Goal: Information Seeking & Learning: Learn about a topic

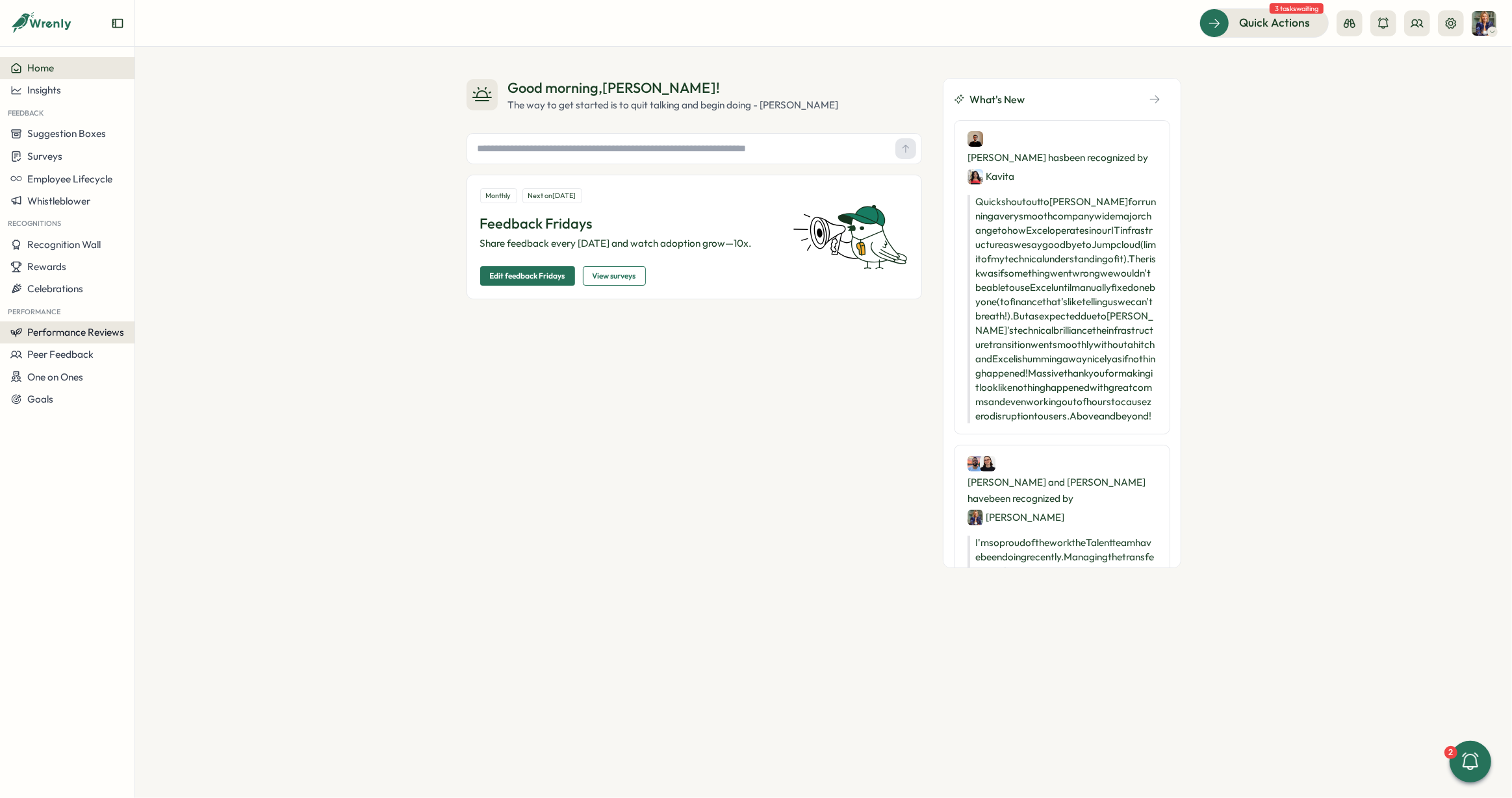
click at [52, 330] on span "Performance Reviews" at bounding box center [76, 332] width 97 height 12
click at [163, 310] on div "Reviews" at bounding box center [188, 307] width 101 height 15
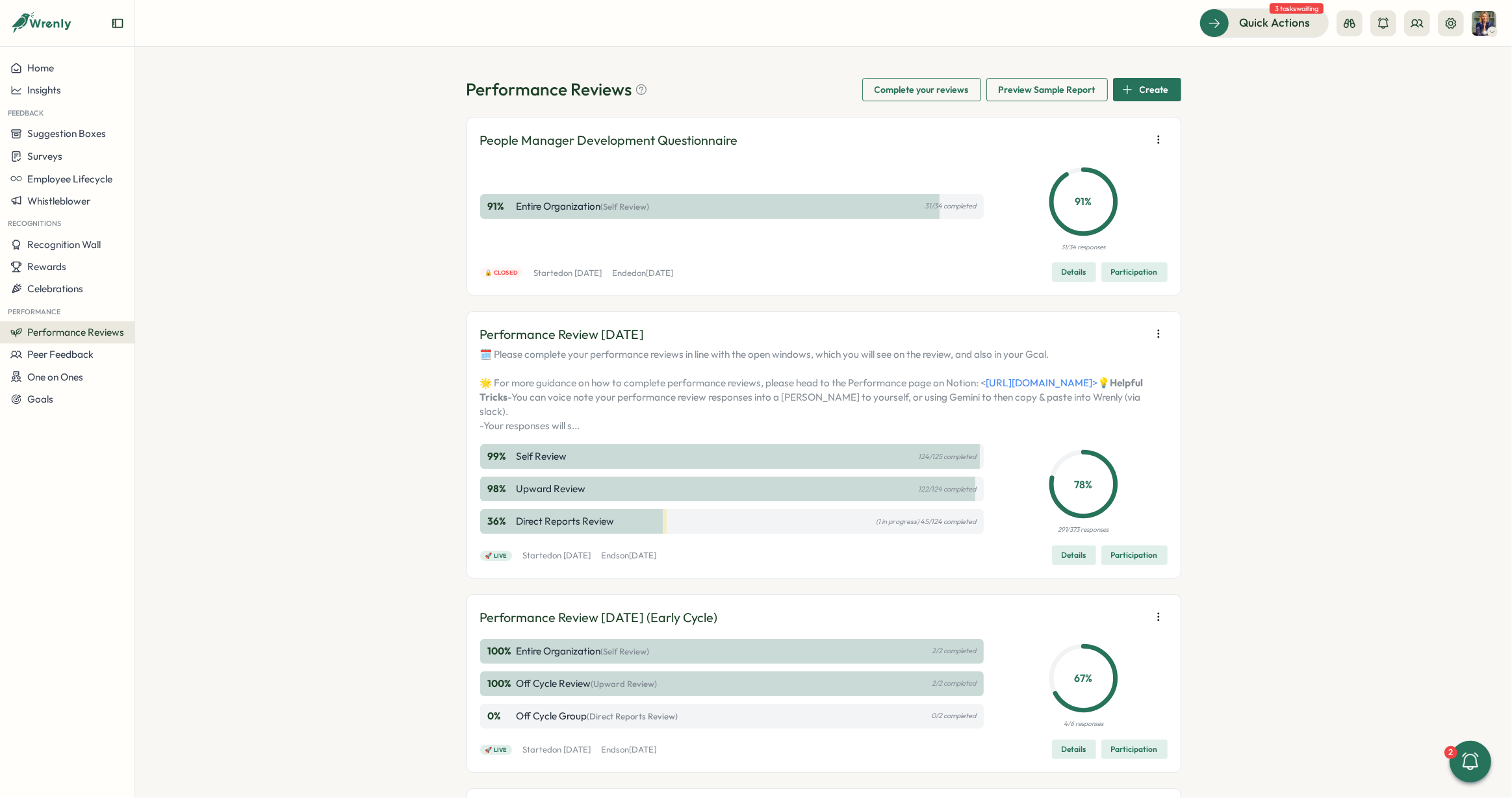
click at [602, 276] on p "Started on Mon, 14 Jul 2025" at bounding box center [567, 273] width 69 height 12
click at [620, 214] on div "91 % Entire Organization (Self Review) 31/34 completed" at bounding box center [732, 206] width 504 height 25
click at [630, 200] on p "Entire Organization (Self Review)" at bounding box center [583, 206] width 133 height 15
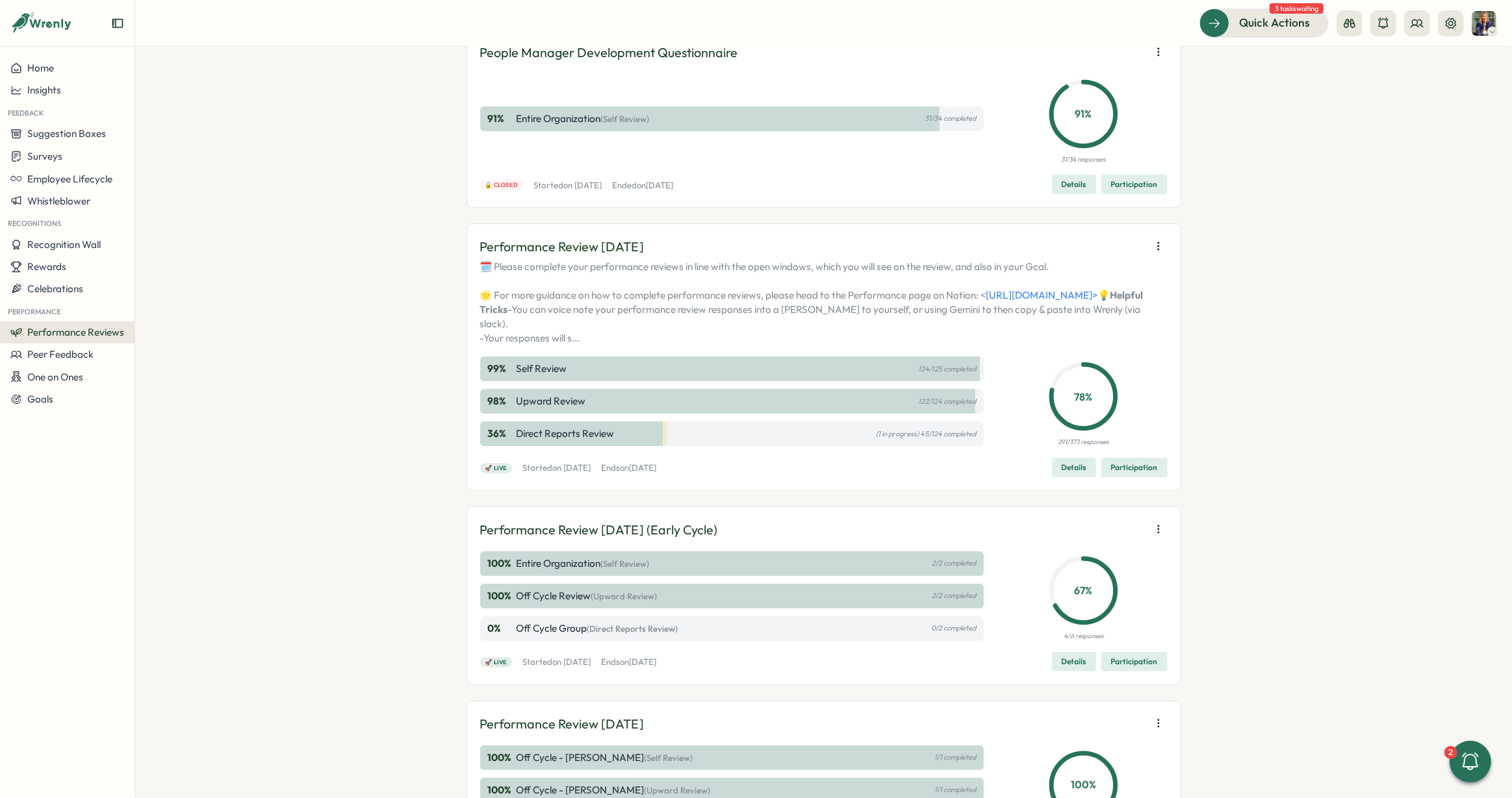
scroll to position [90, 0]
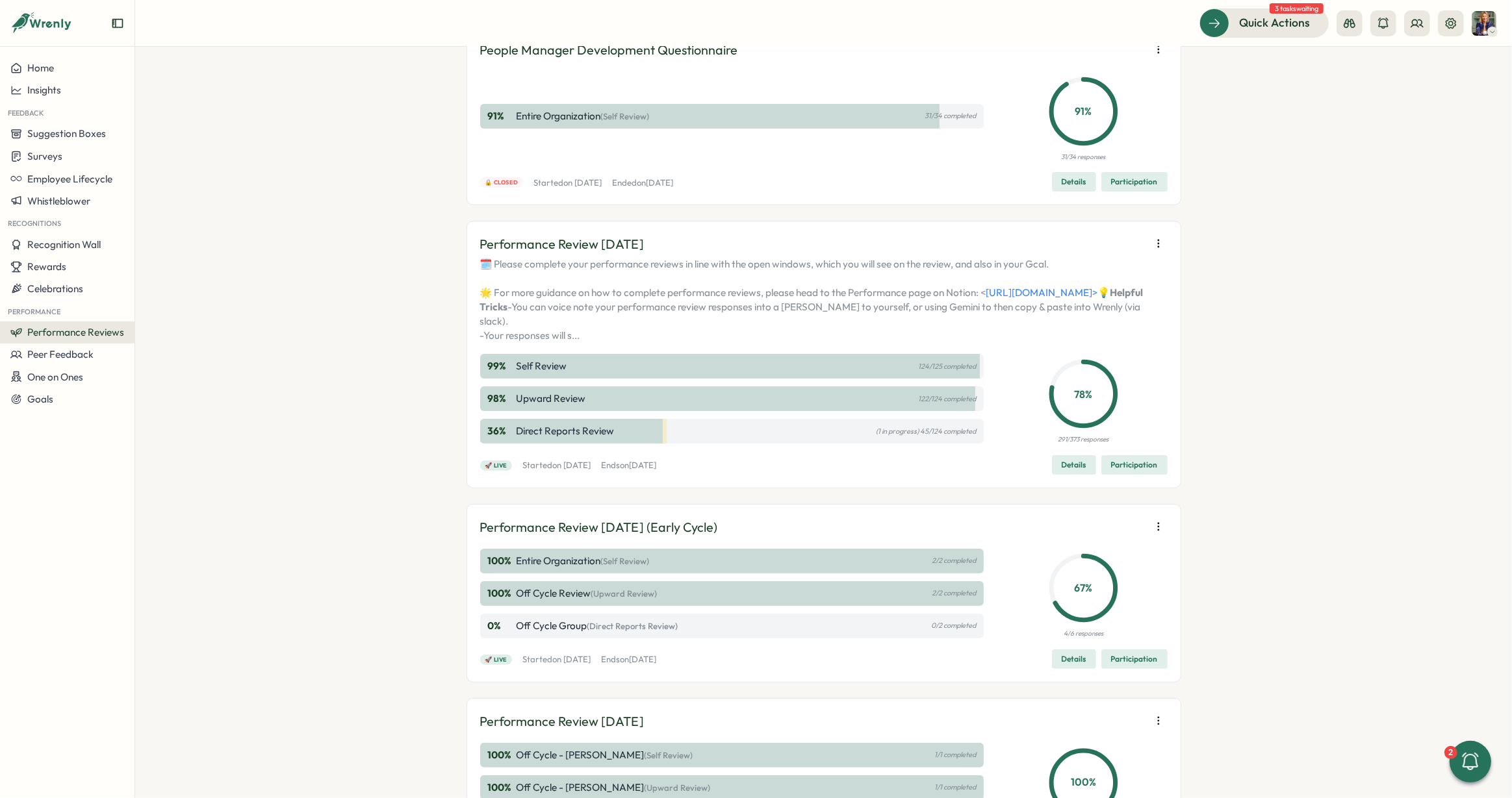
click at [1063, 474] on span "Details" at bounding box center [1074, 465] width 25 height 18
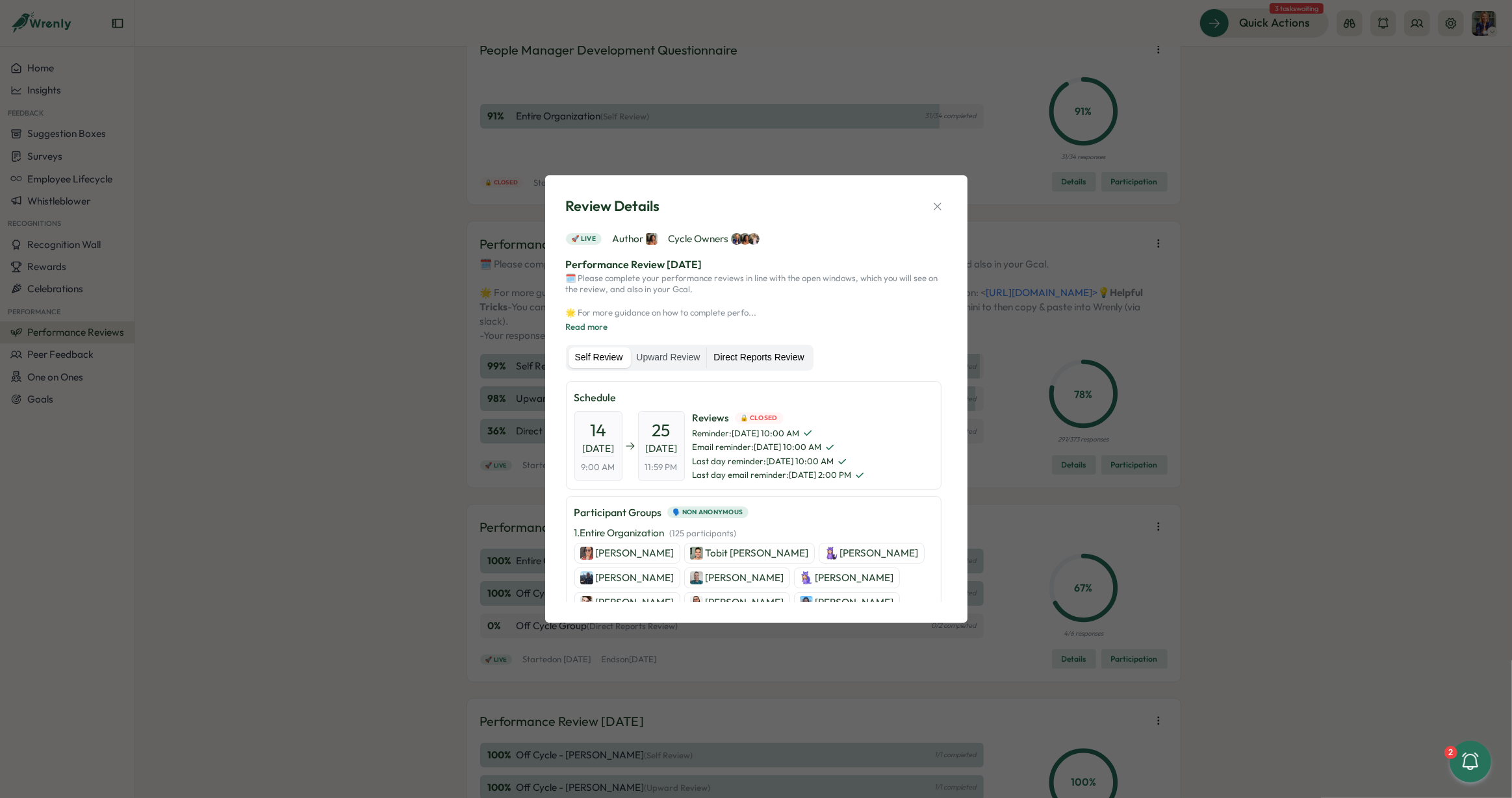
click at [748, 359] on label "Direct Reports Review" at bounding box center [759, 357] width 103 height 21
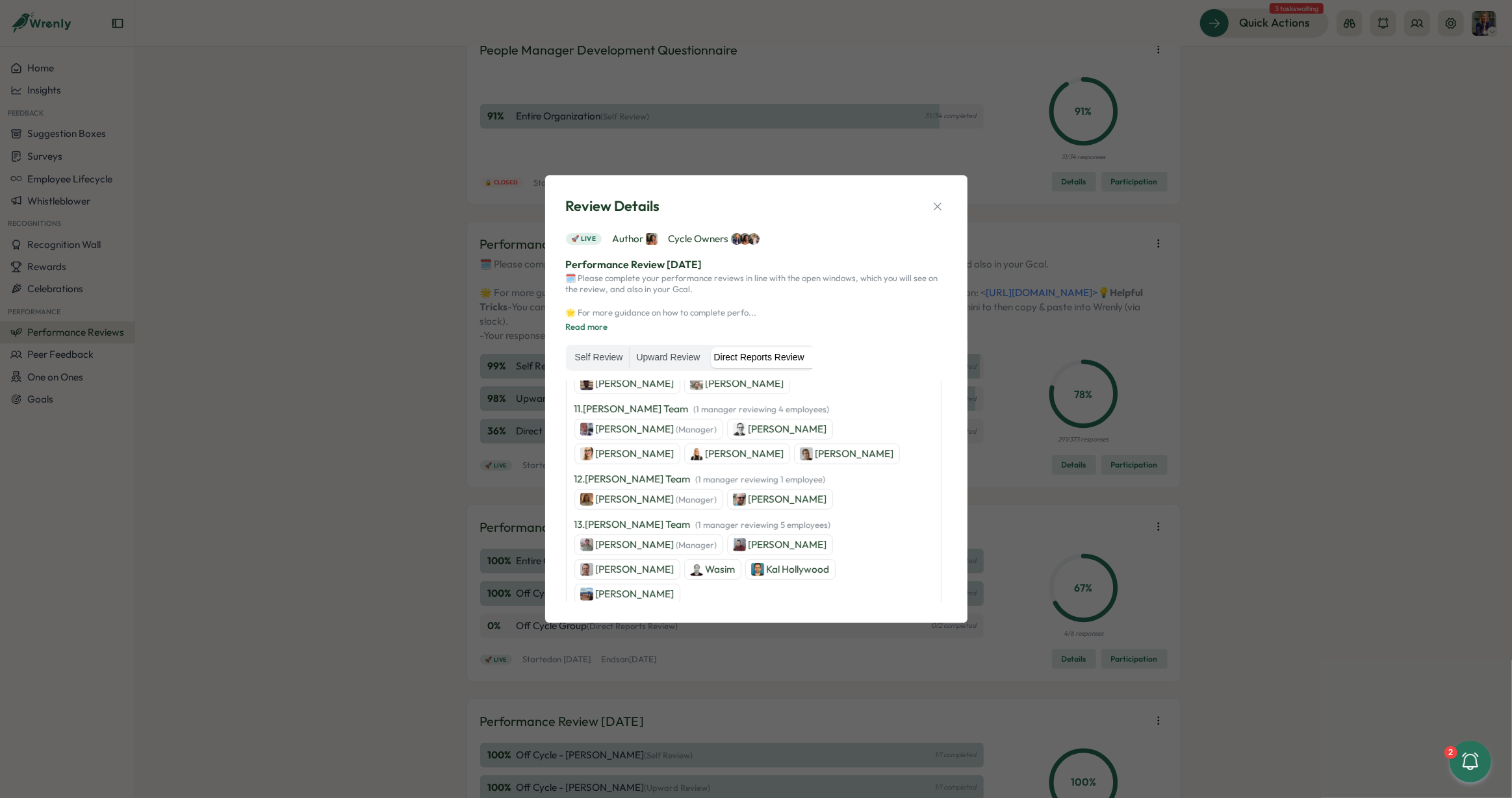
scroll to position [1234, 0]
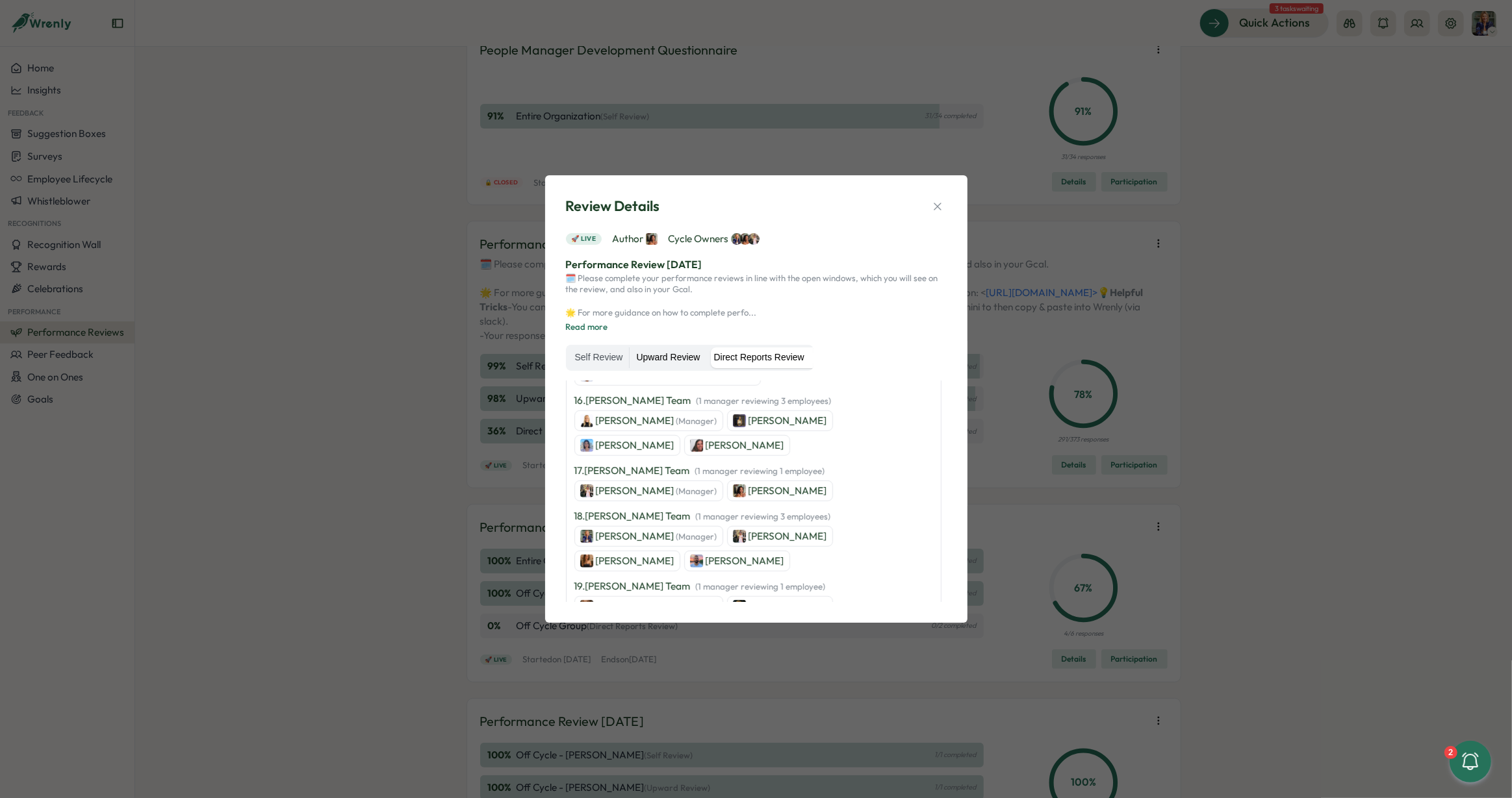
click at [660, 358] on label "Upward Review" at bounding box center [668, 357] width 77 height 21
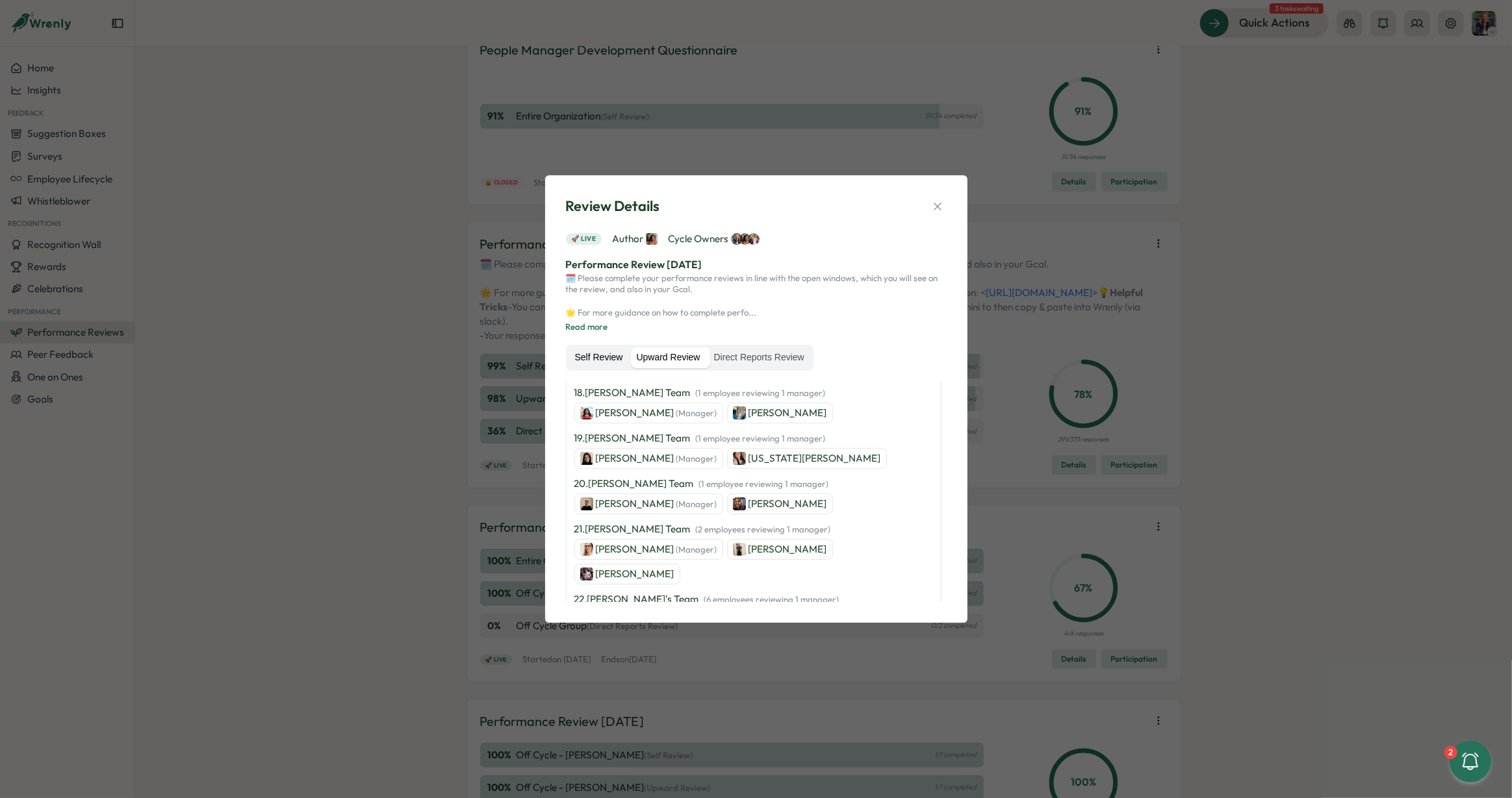
click at [591, 354] on label "Self Review" at bounding box center [599, 357] width 61 height 21
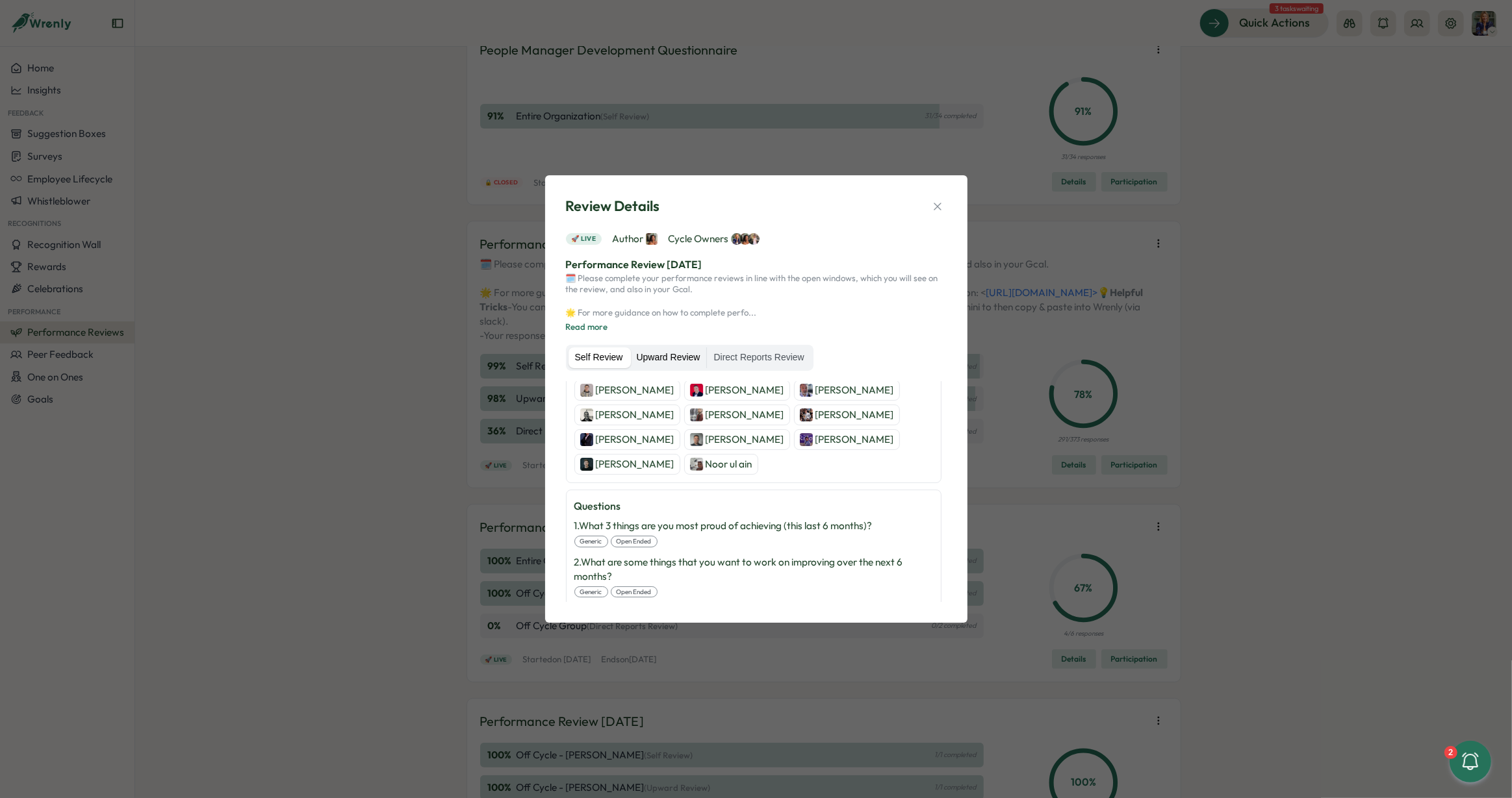
click at [667, 358] on label "Upward Review" at bounding box center [668, 357] width 77 height 21
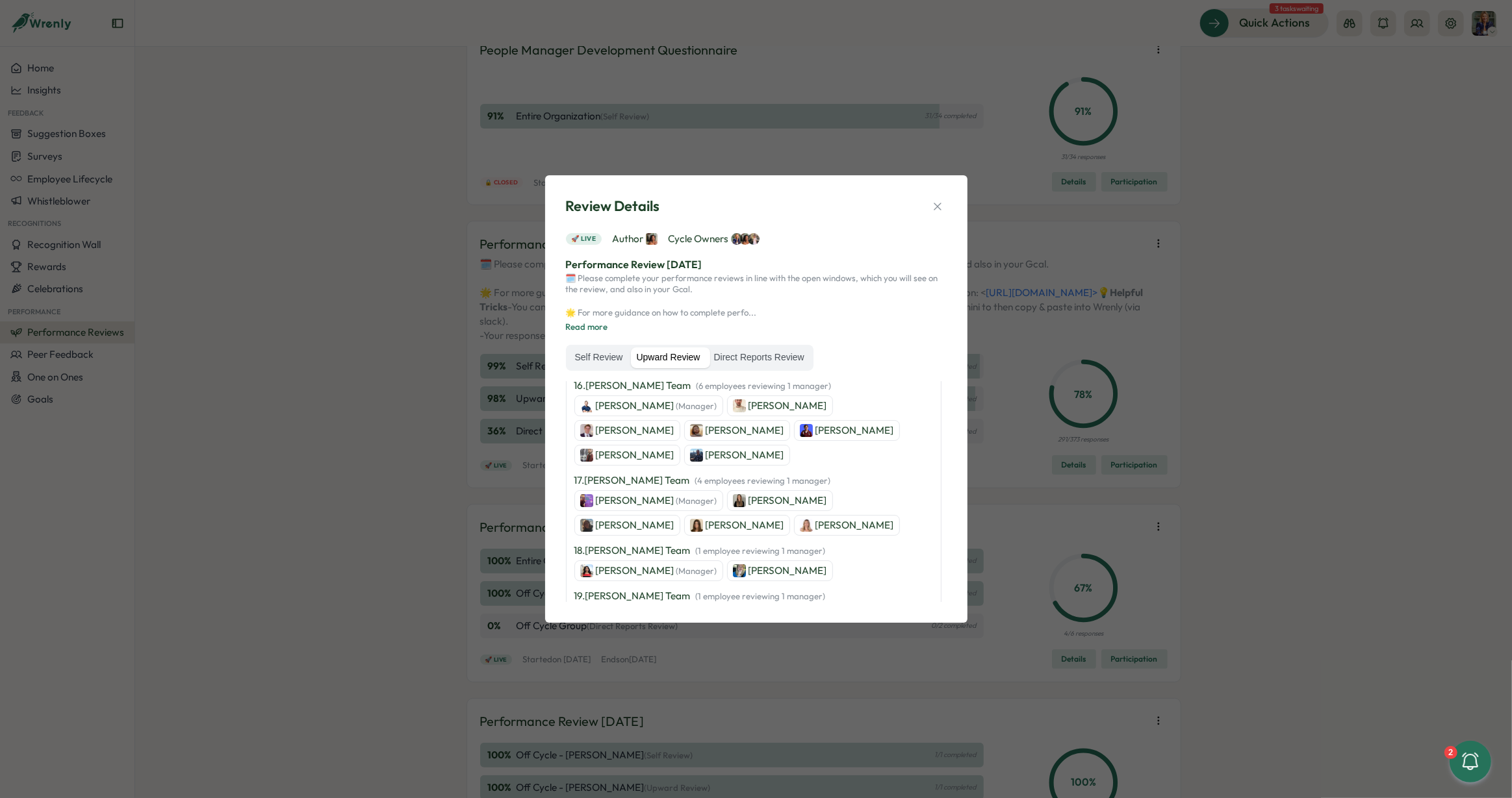
scroll to position [1283, 0]
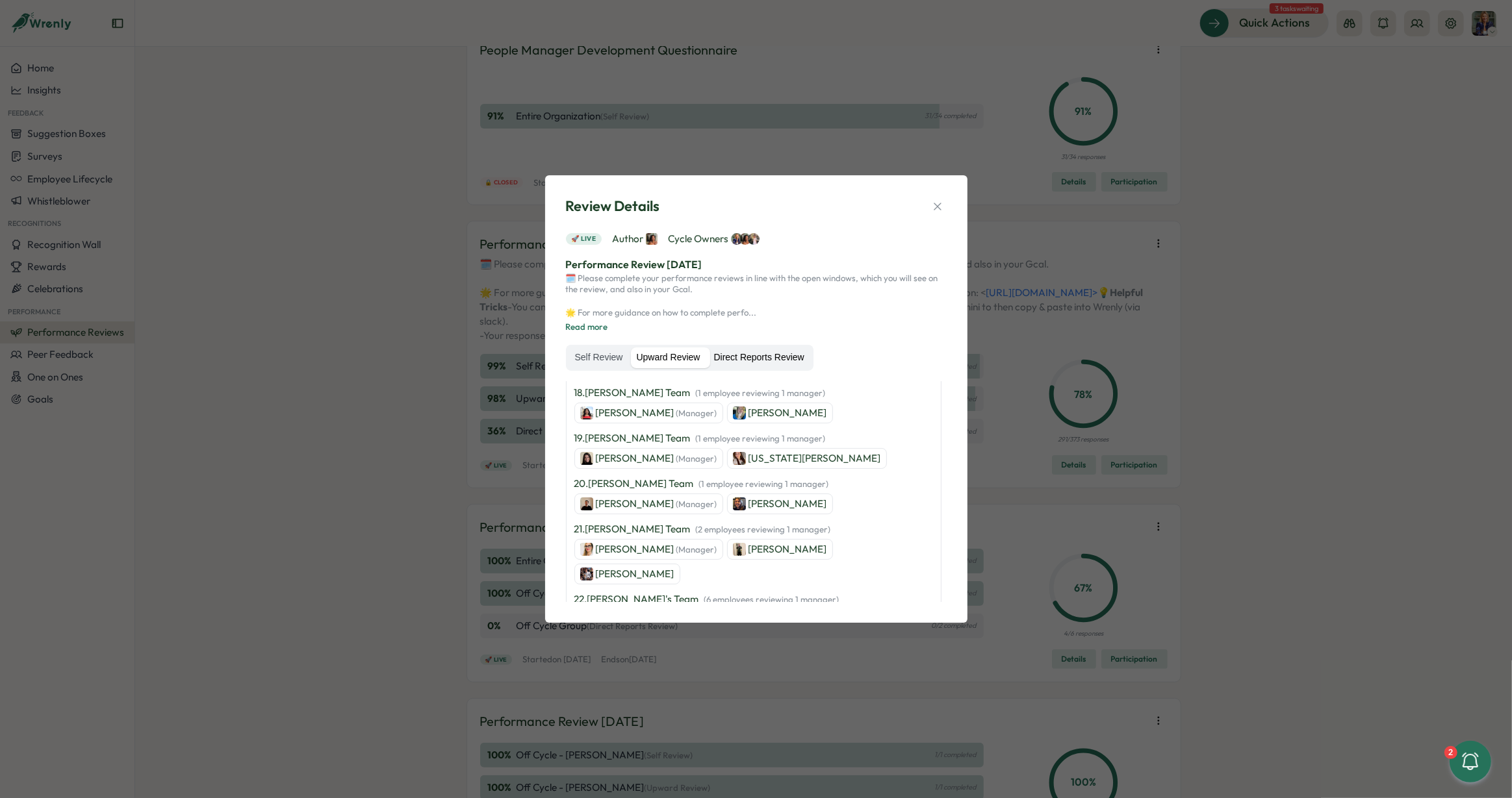
click at [770, 360] on label "Direct Reports Review" at bounding box center [759, 357] width 103 height 21
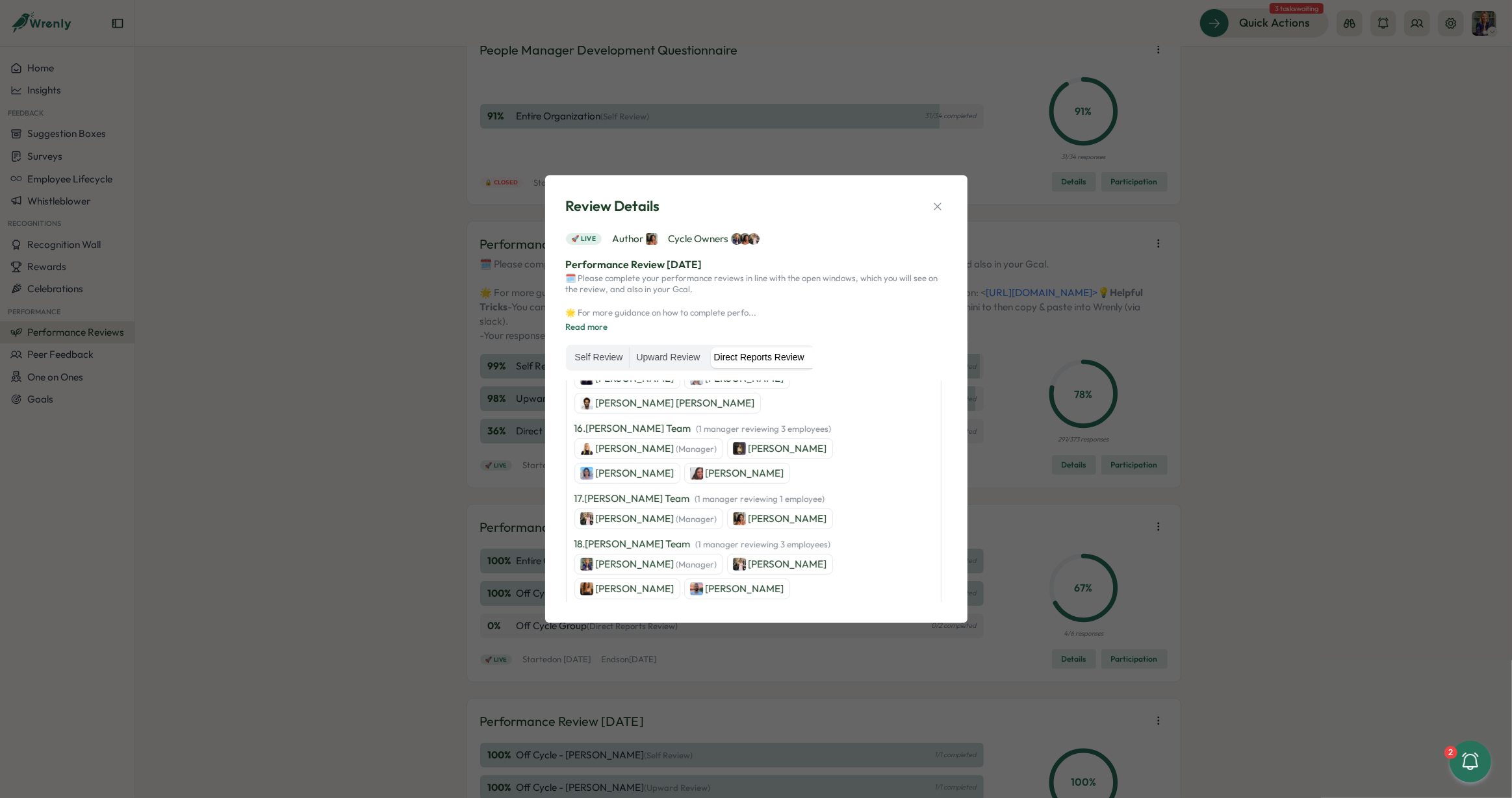
scroll to position [1199, 0]
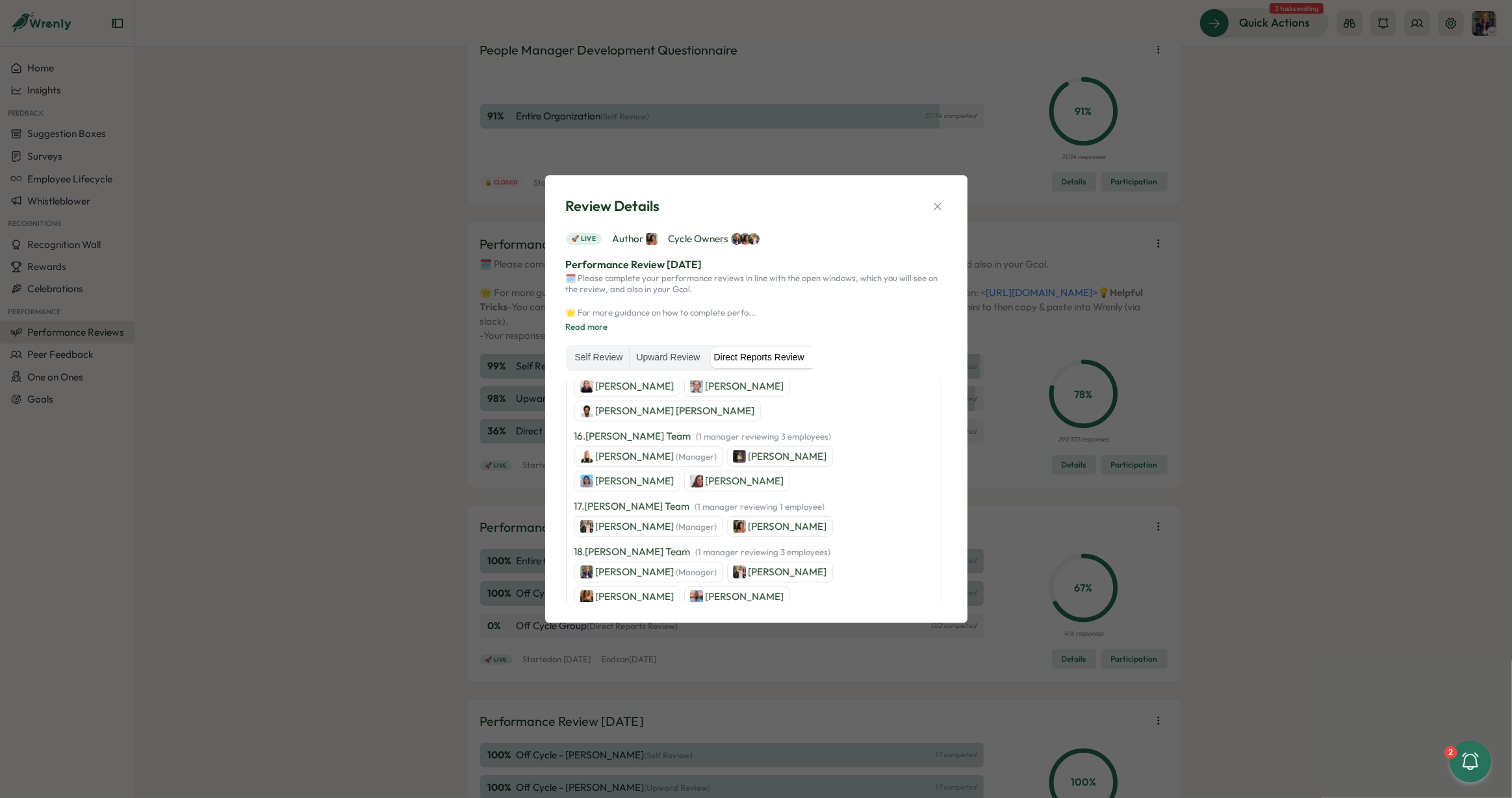
click at [749, 565] on p "[PERSON_NAME]" at bounding box center [788, 572] width 79 height 15
click at [941, 201] on icon "button" at bounding box center [937, 206] width 13 height 13
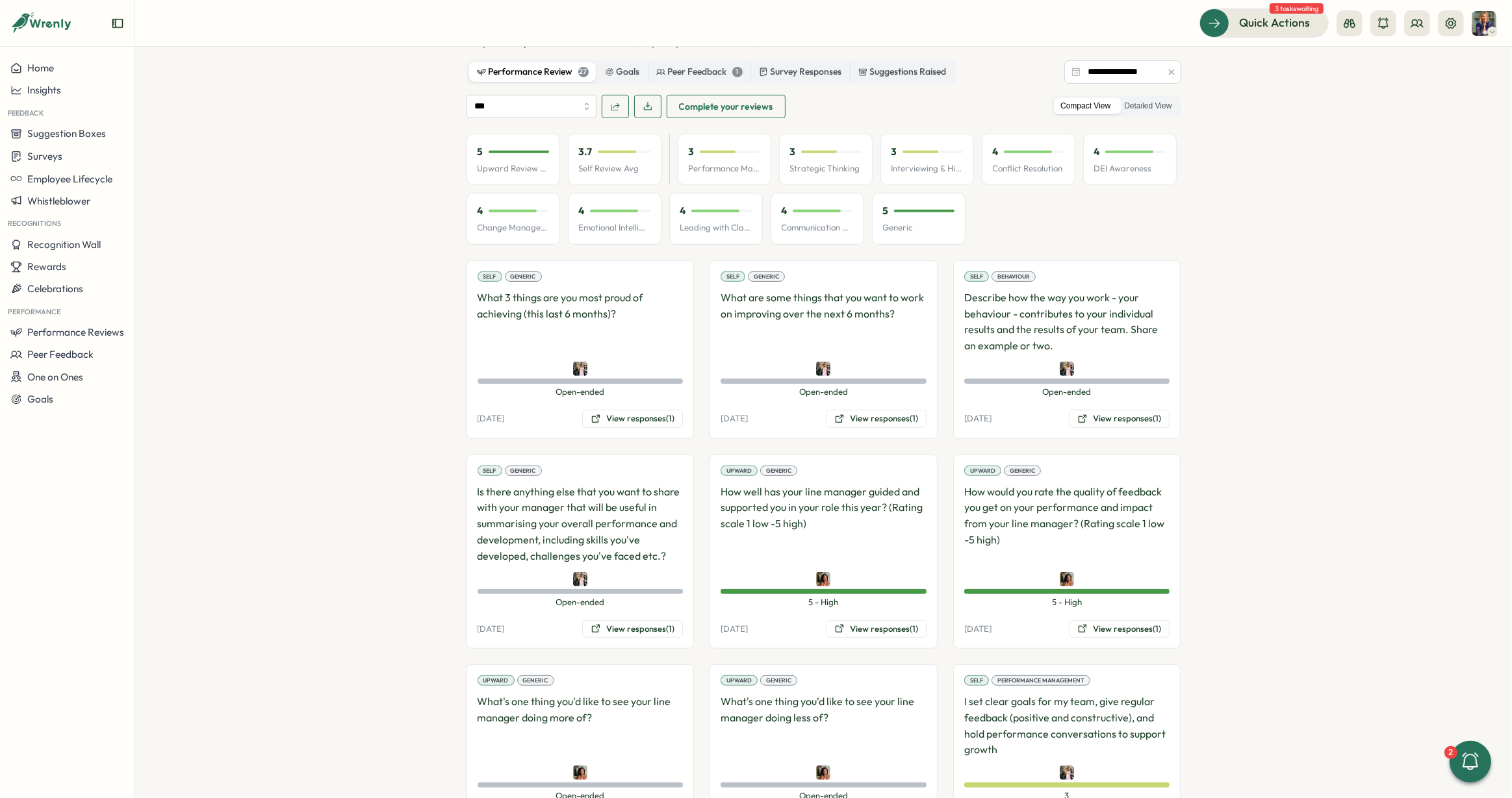
scroll to position [689, 0]
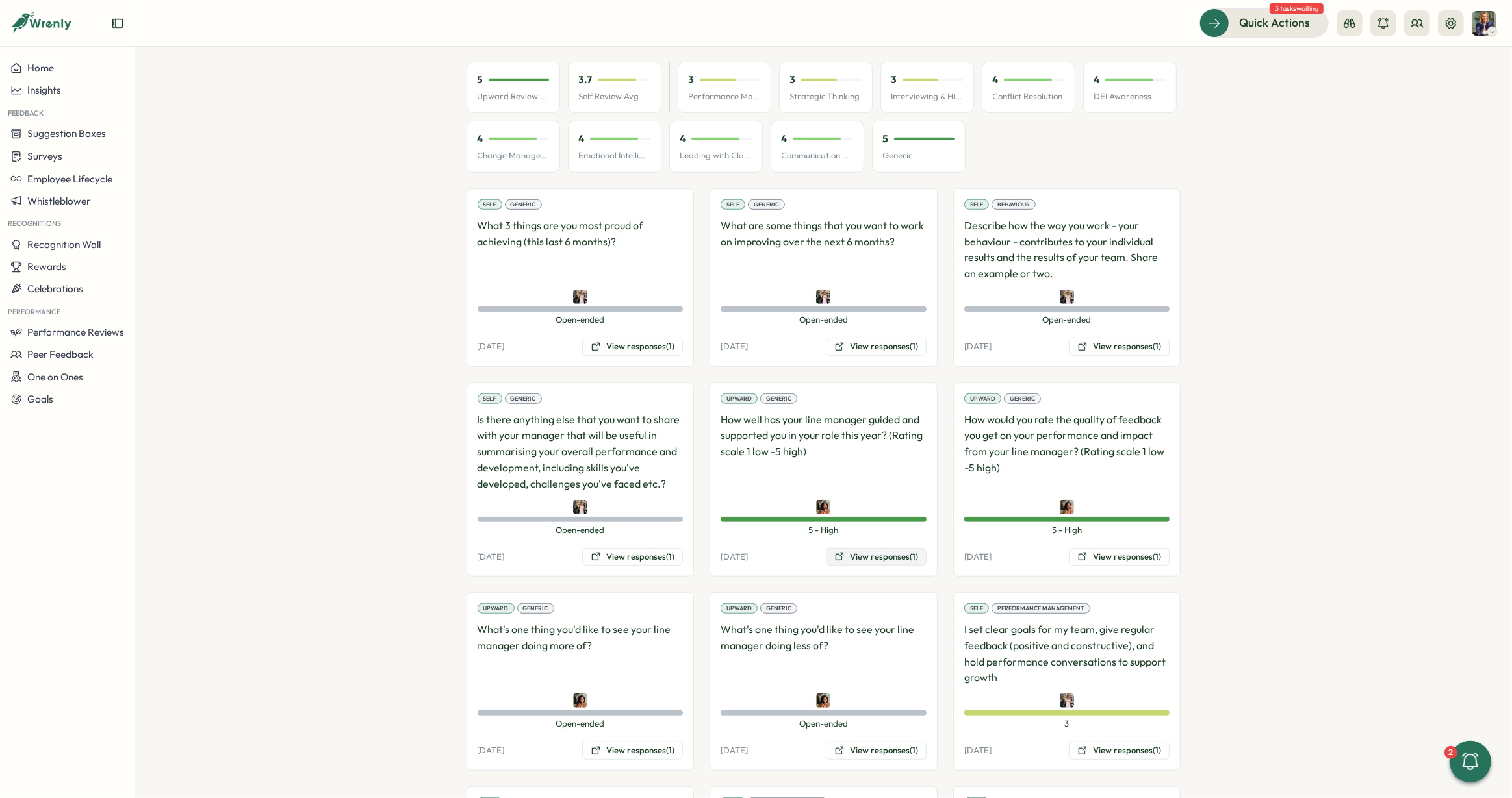
click at [891, 548] on button "View responses (1)" at bounding box center [876, 558] width 101 height 18
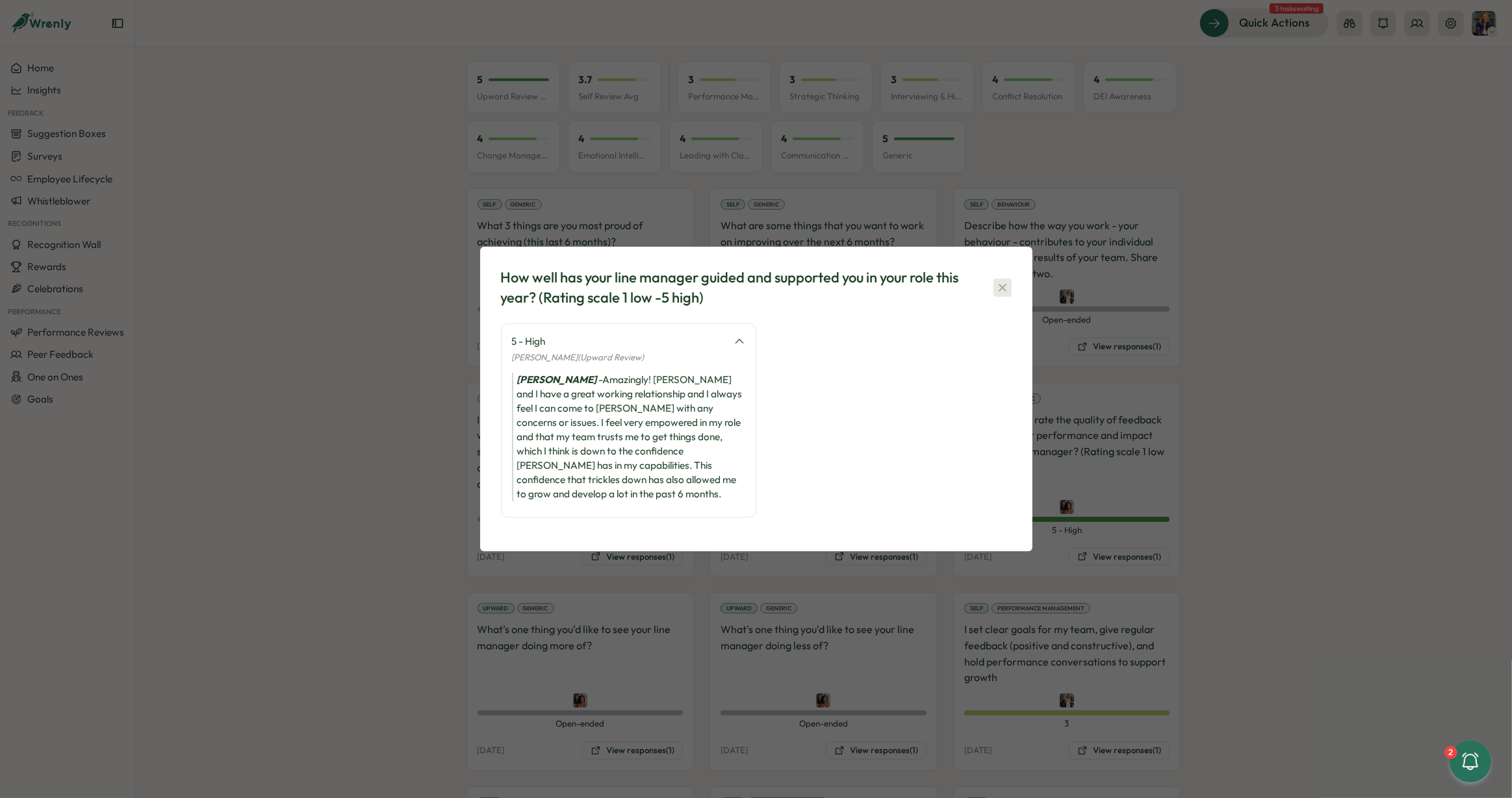
click at [1005, 294] on icon "button" at bounding box center [1003, 287] width 13 height 13
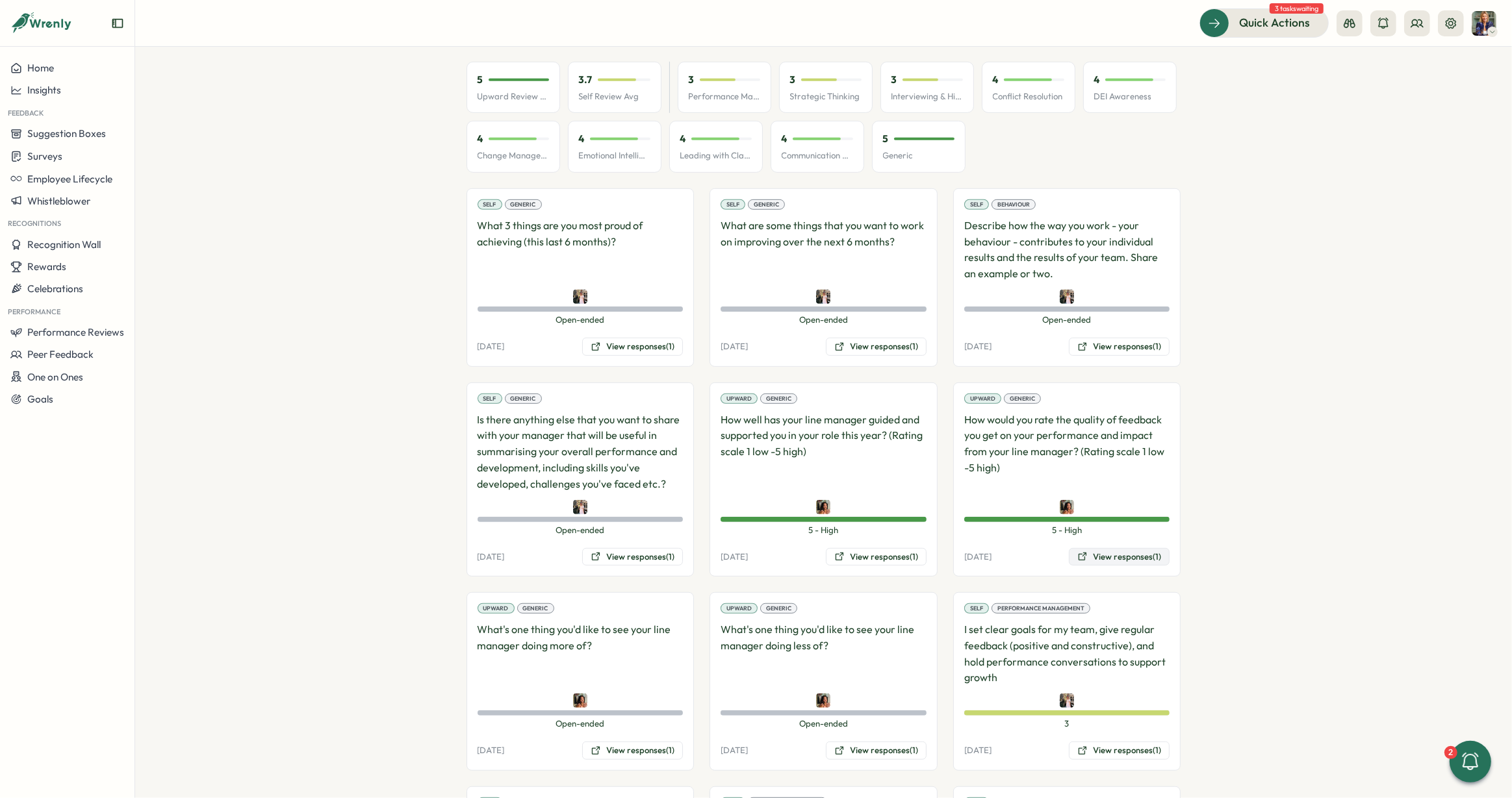
click at [1110, 548] on button "View responses (1)" at bounding box center [1119, 558] width 101 height 18
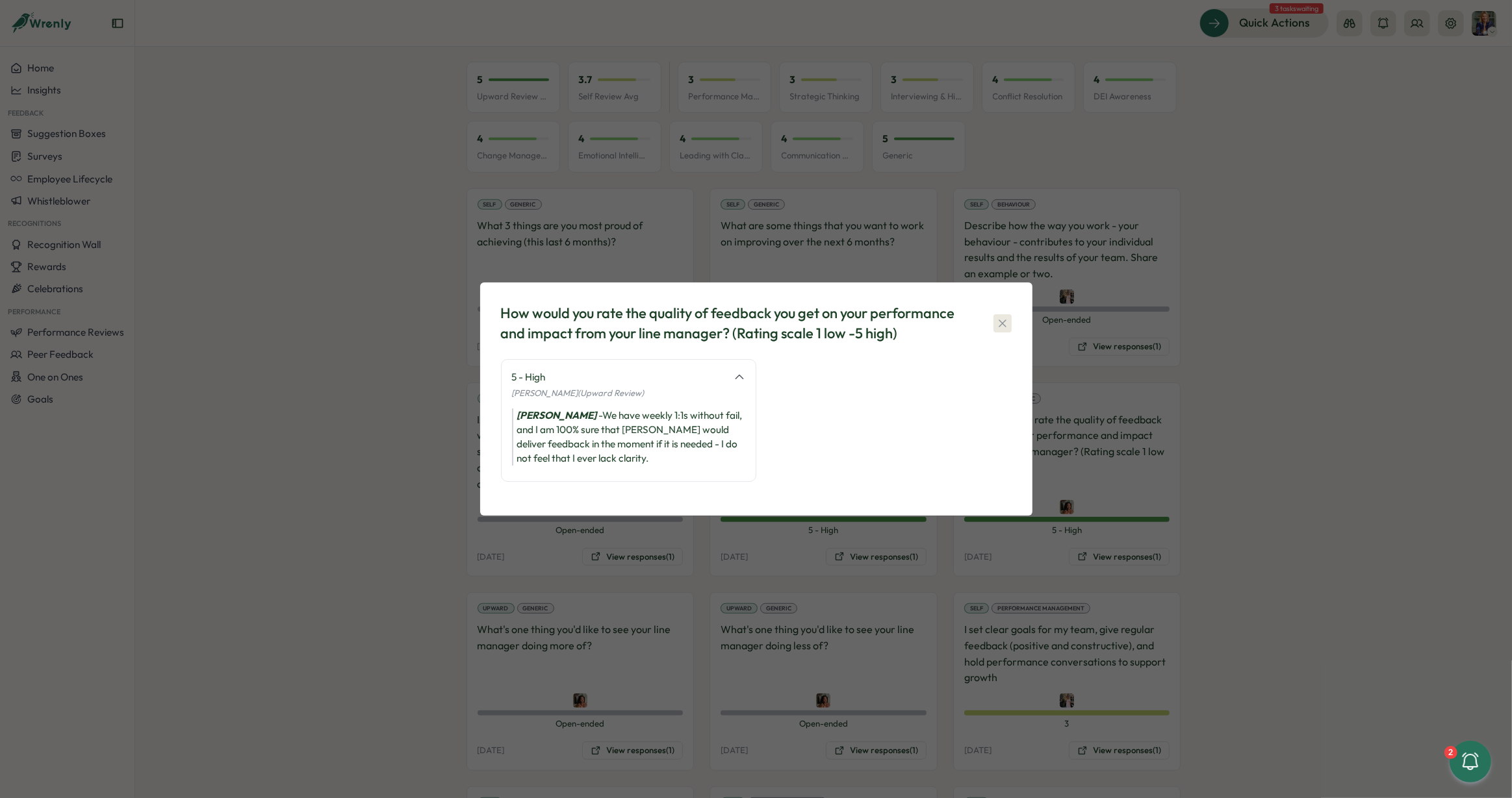
click at [1000, 320] on icon "button" at bounding box center [1003, 324] width 13 height 13
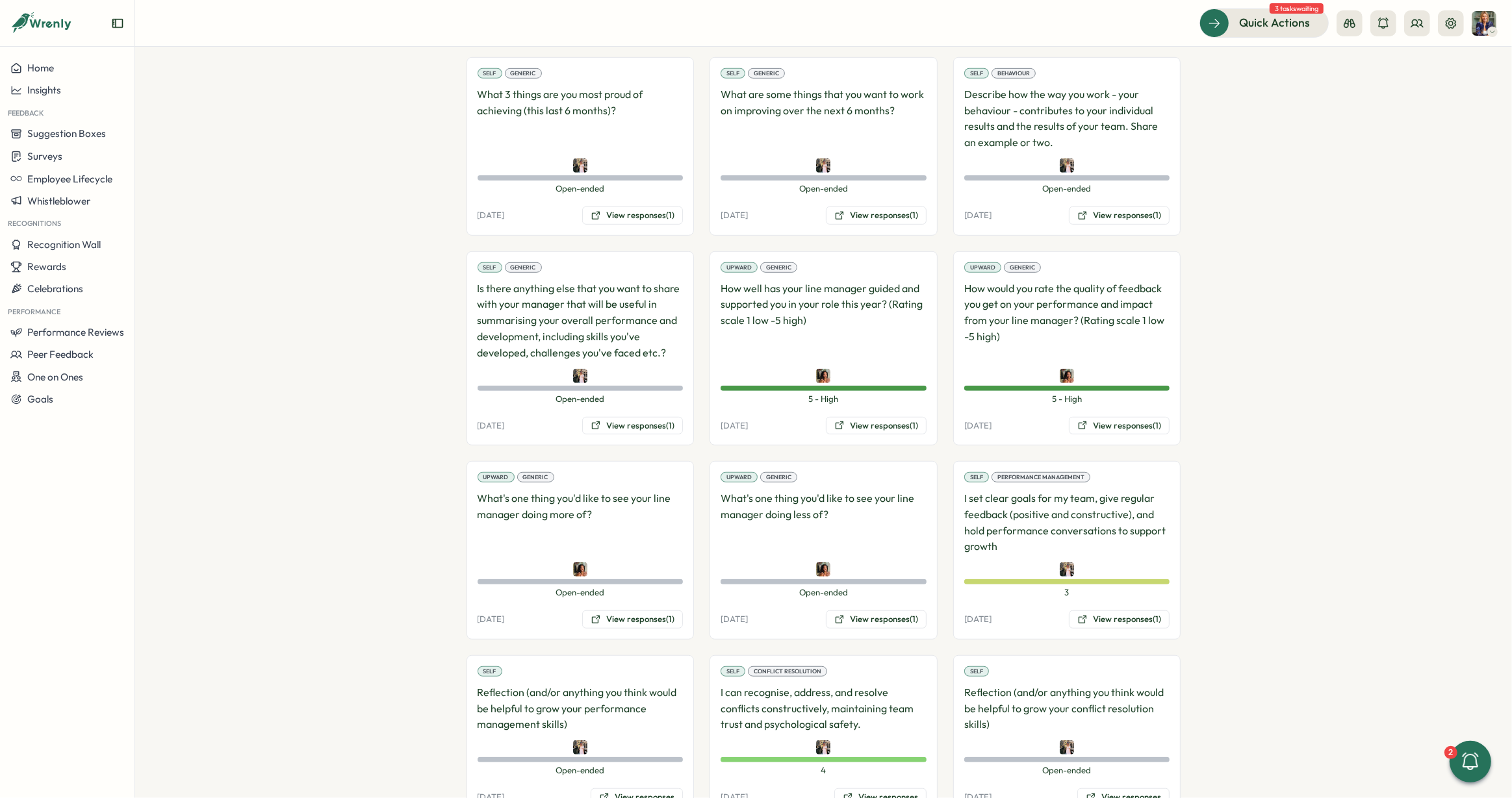
scroll to position [823, 0]
click at [633, 608] on button "View responses (1)" at bounding box center [633, 617] width 101 height 18
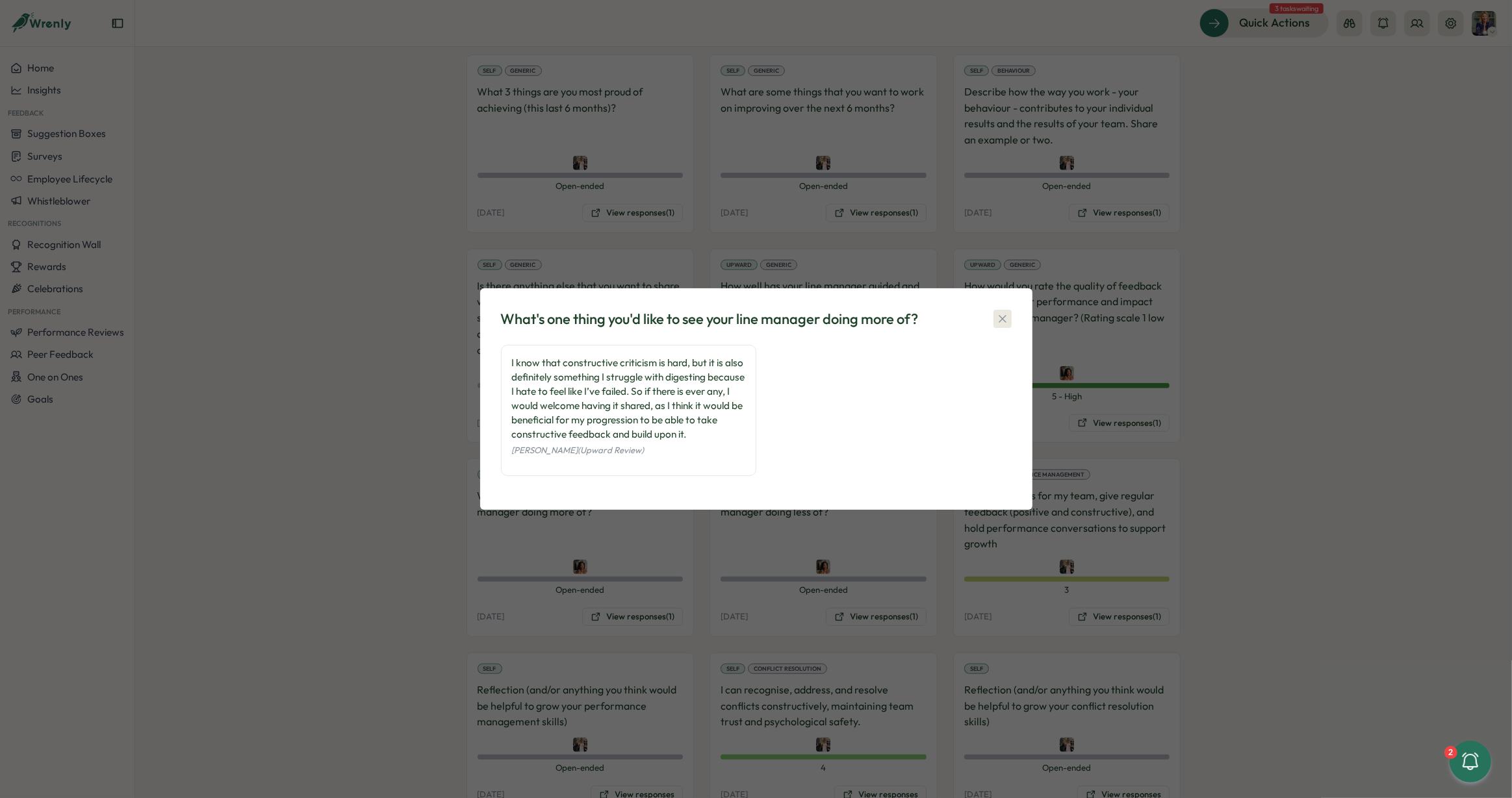
click at [998, 320] on icon "button" at bounding box center [1003, 319] width 13 height 13
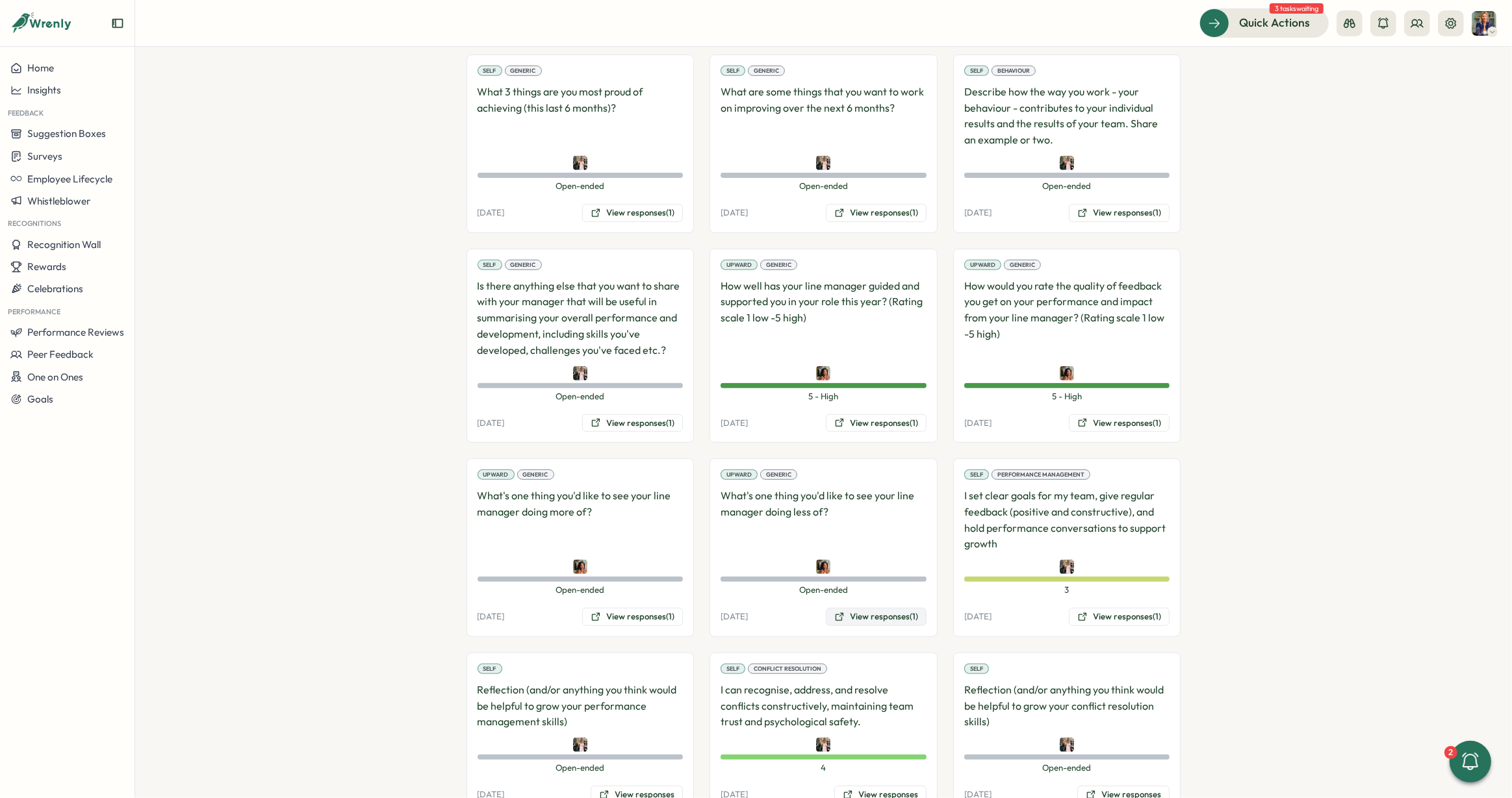
click at [855, 608] on button "View responses (1)" at bounding box center [876, 617] width 101 height 18
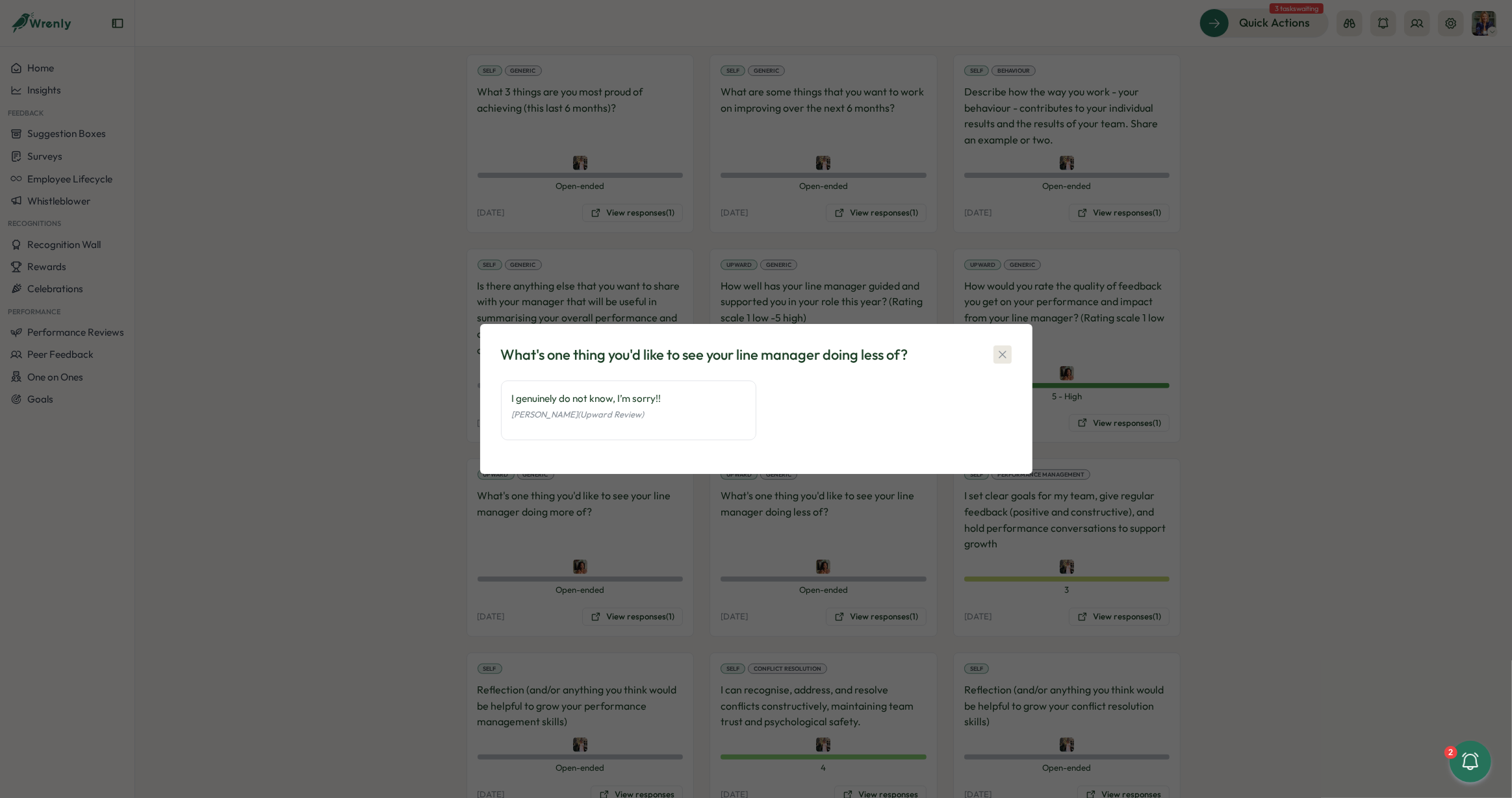
click at [1002, 350] on icon "button" at bounding box center [1003, 354] width 13 height 13
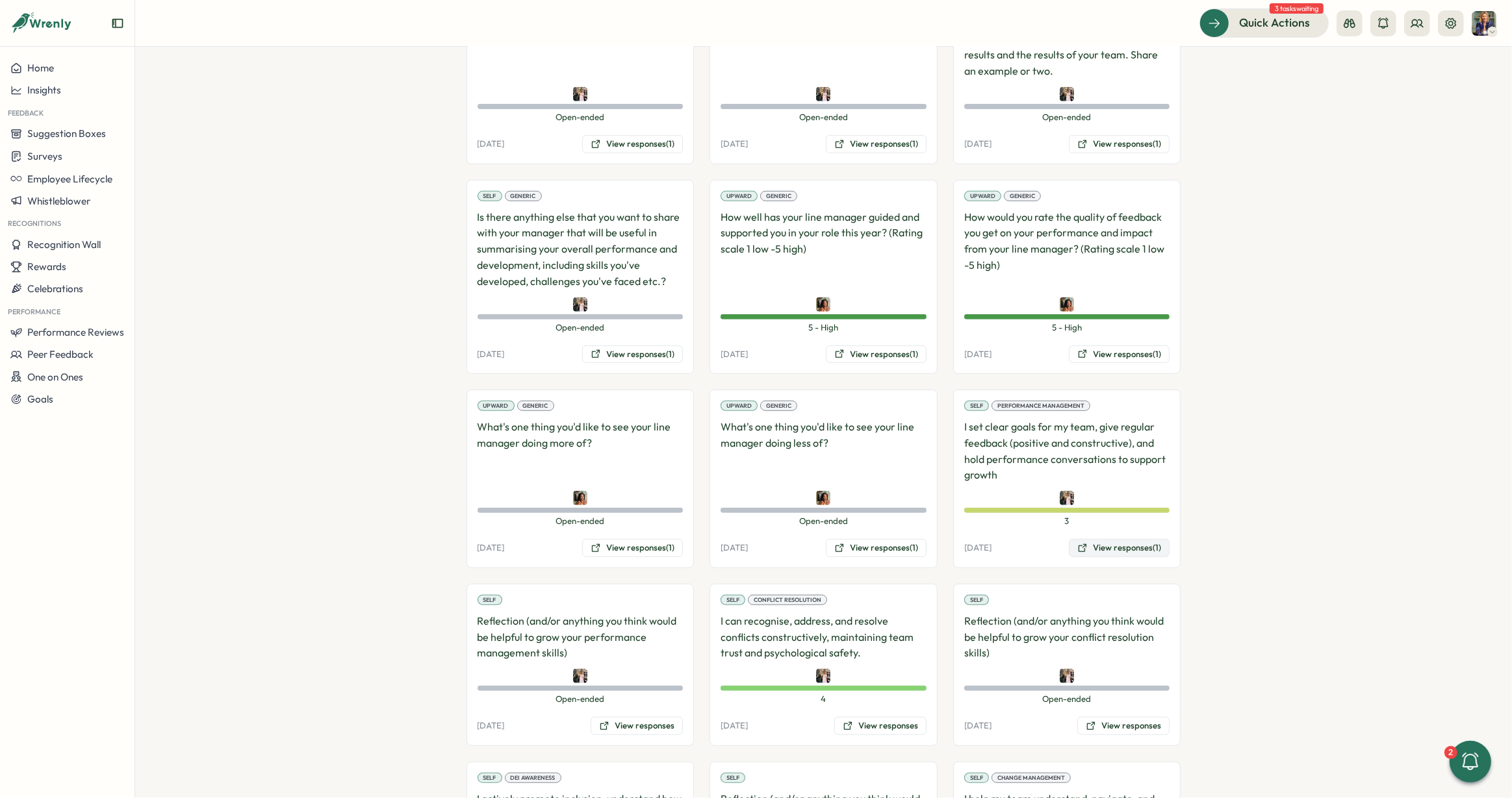
scroll to position [892, 0]
click at [1090, 538] on button "View responses (1)" at bounding box center [1119, 548] width 101 height 18
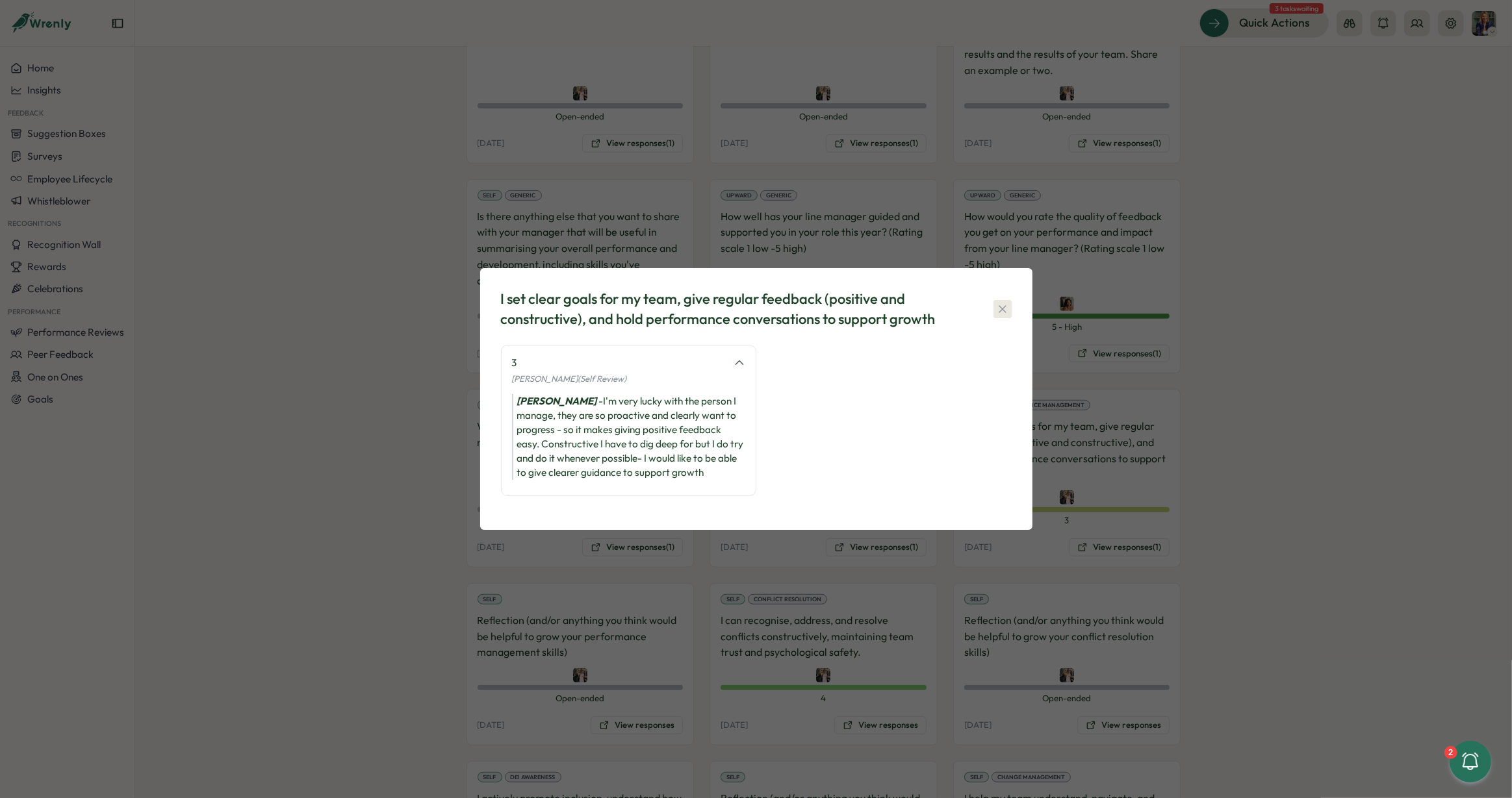
click at [1002, 306] on icon "button" at bounding box center [1003, 309] width 13 height 13
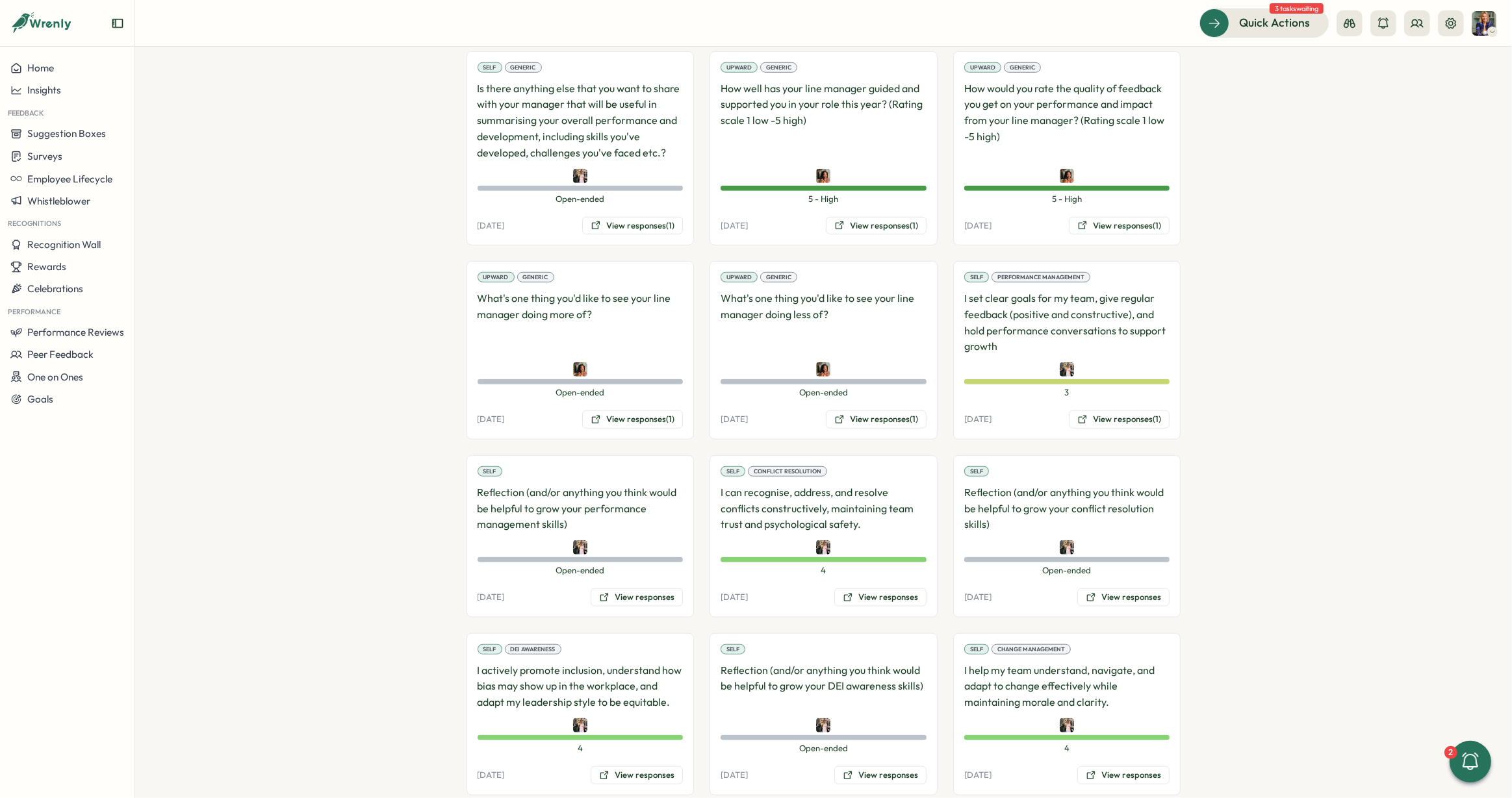
scroll to position [1028, 0]
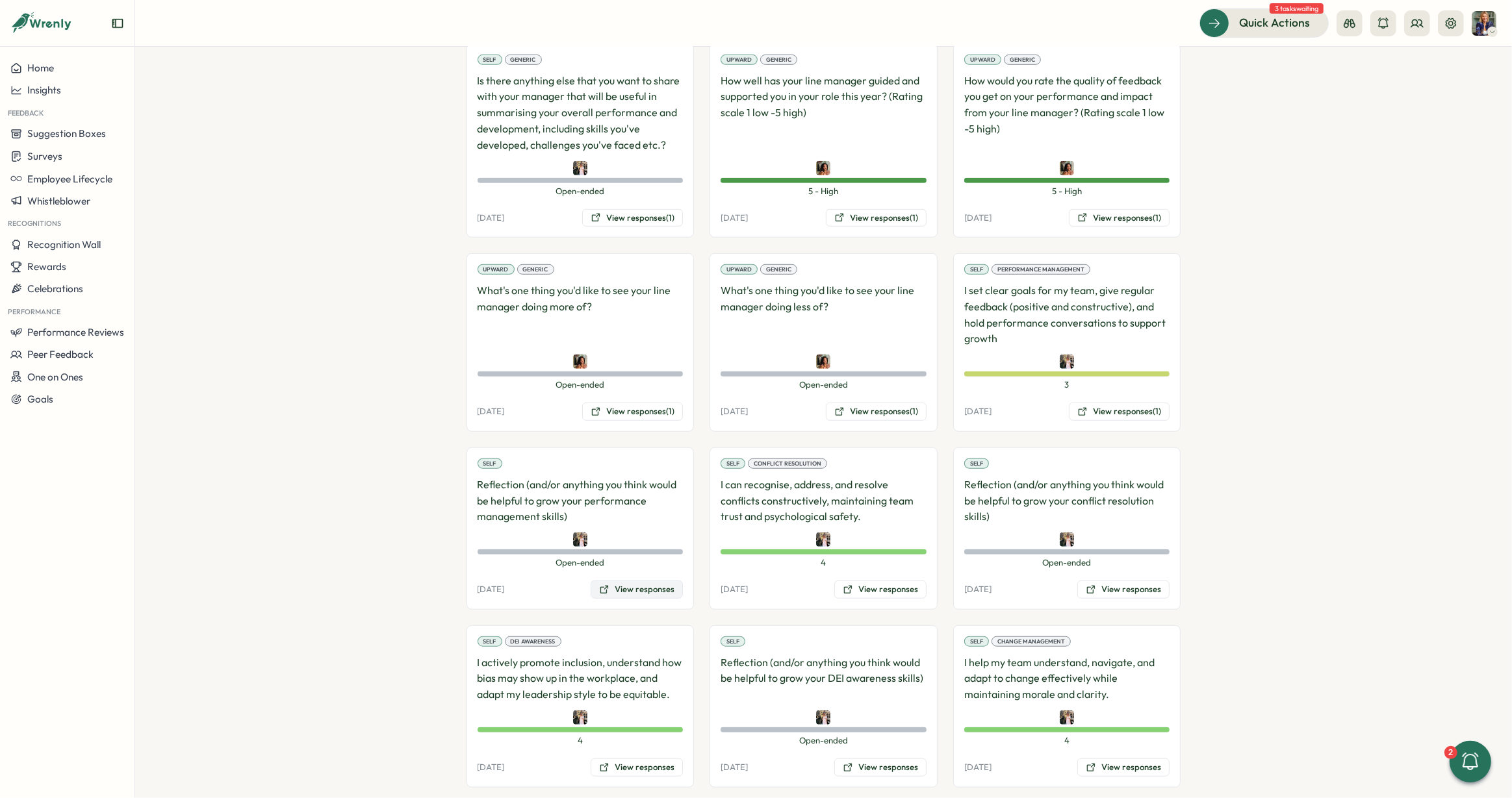
click at [641, 581] on button "View responses" at bounding box center [637, 590] width 92 height 18
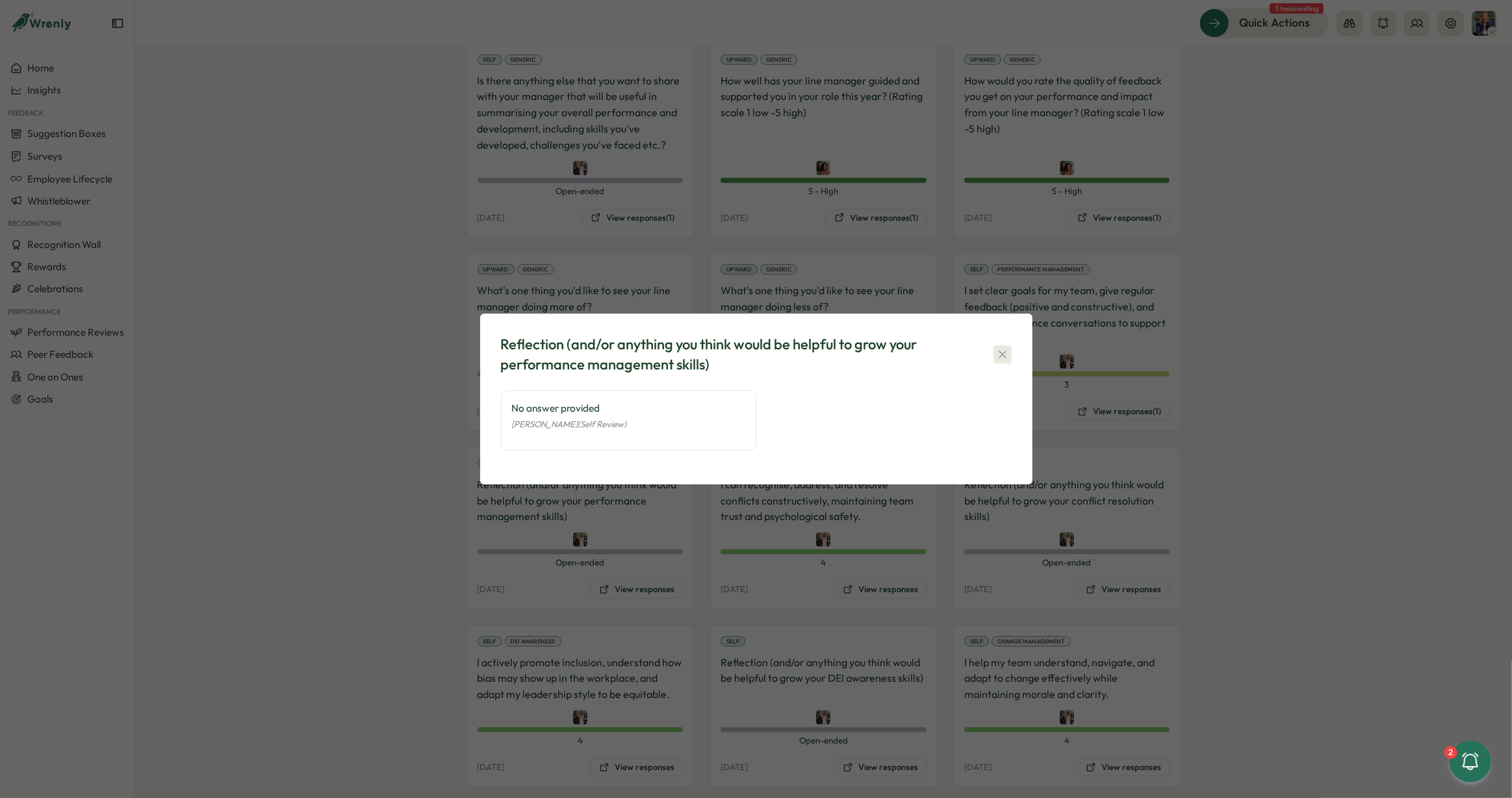
click at [998, 354] on icon "button" at bounding box center [1003, 354] width 13 height 13
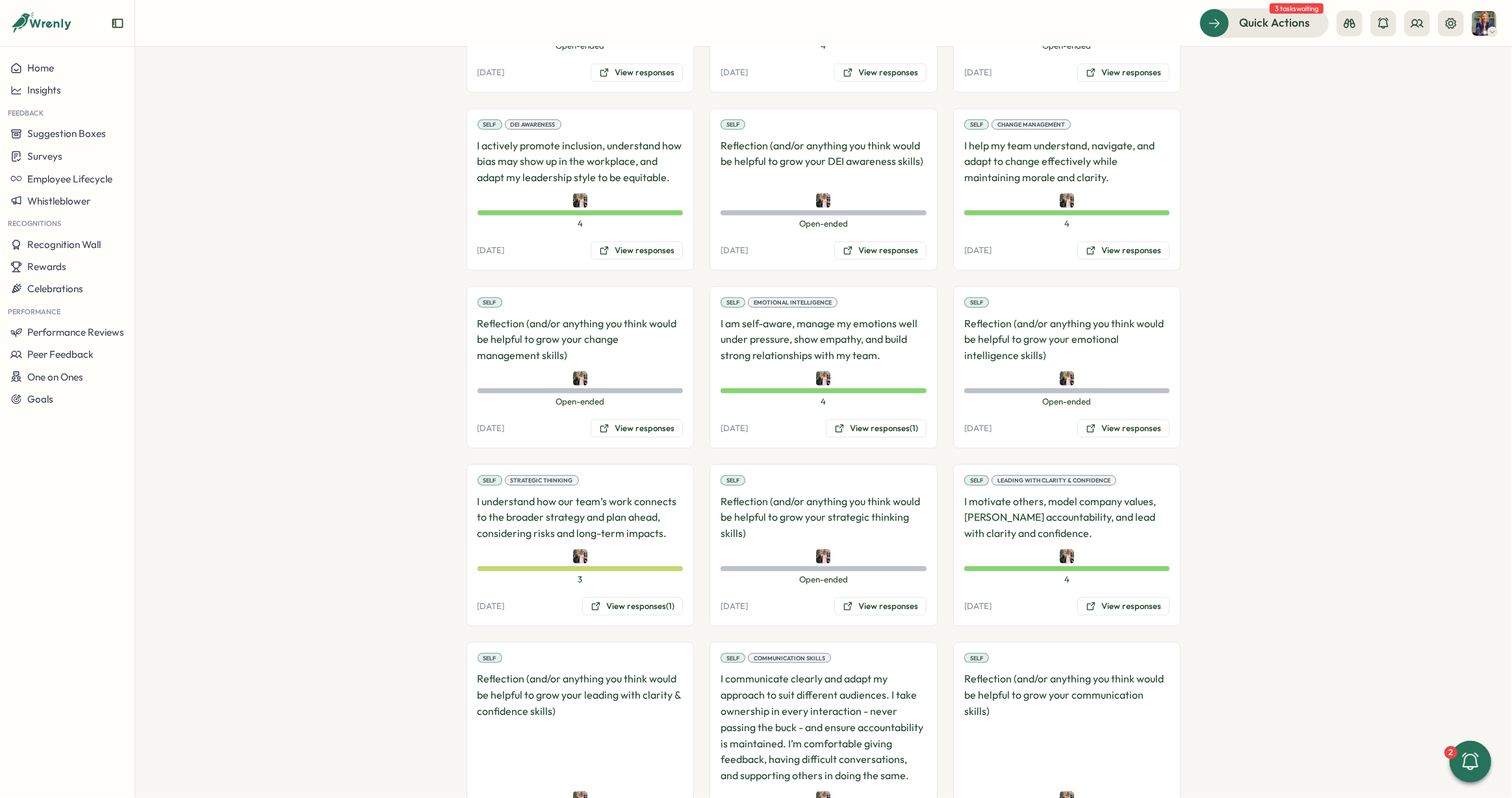
scroll to position [1546, 0]
click at [620, 596] on button "View responses (1)" at bounding box center [633, 605] width 101 height 18
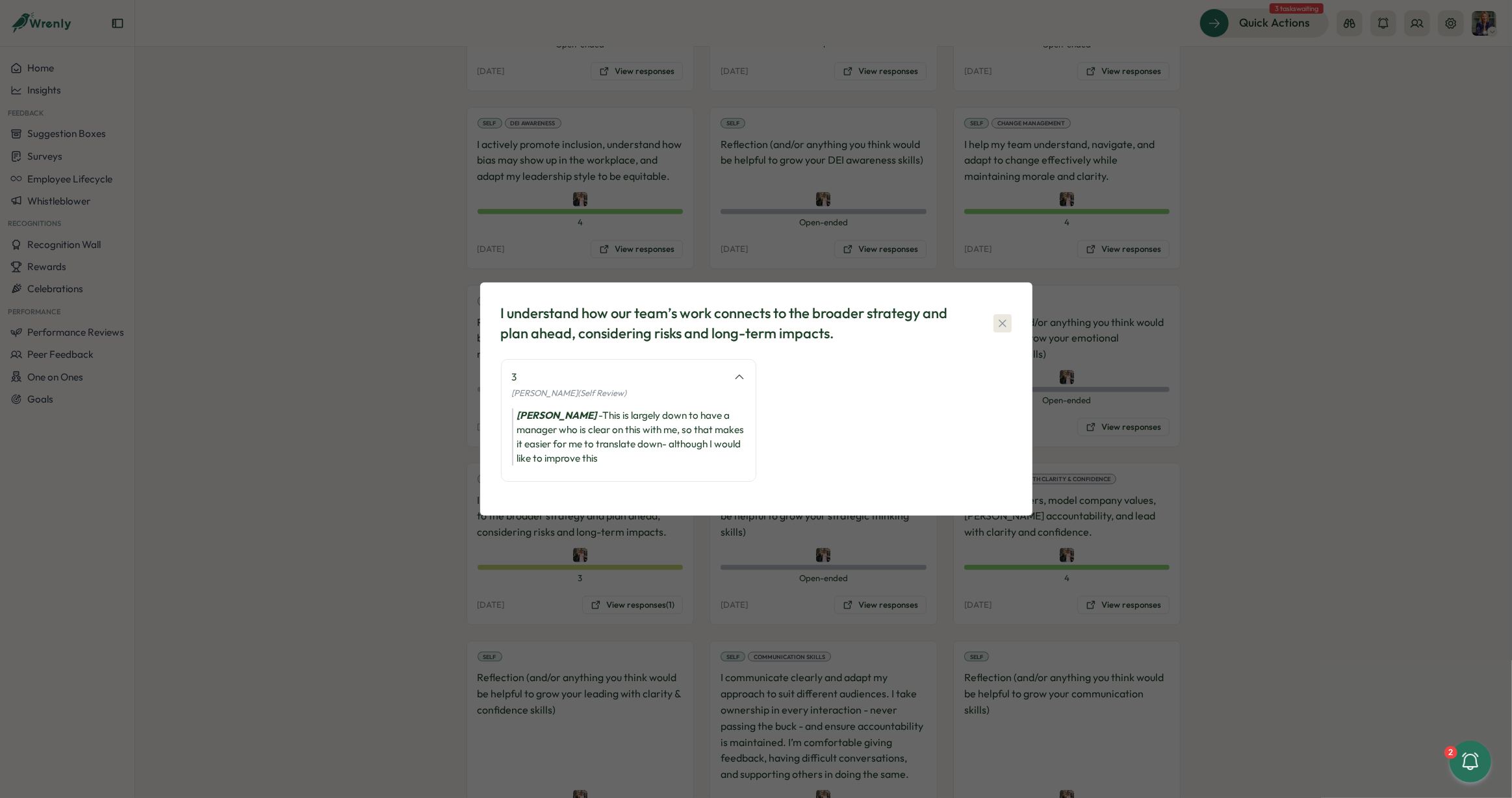
click at [1010, 326] on button "button" at bounding box center [1003, 324] width 18 height 18
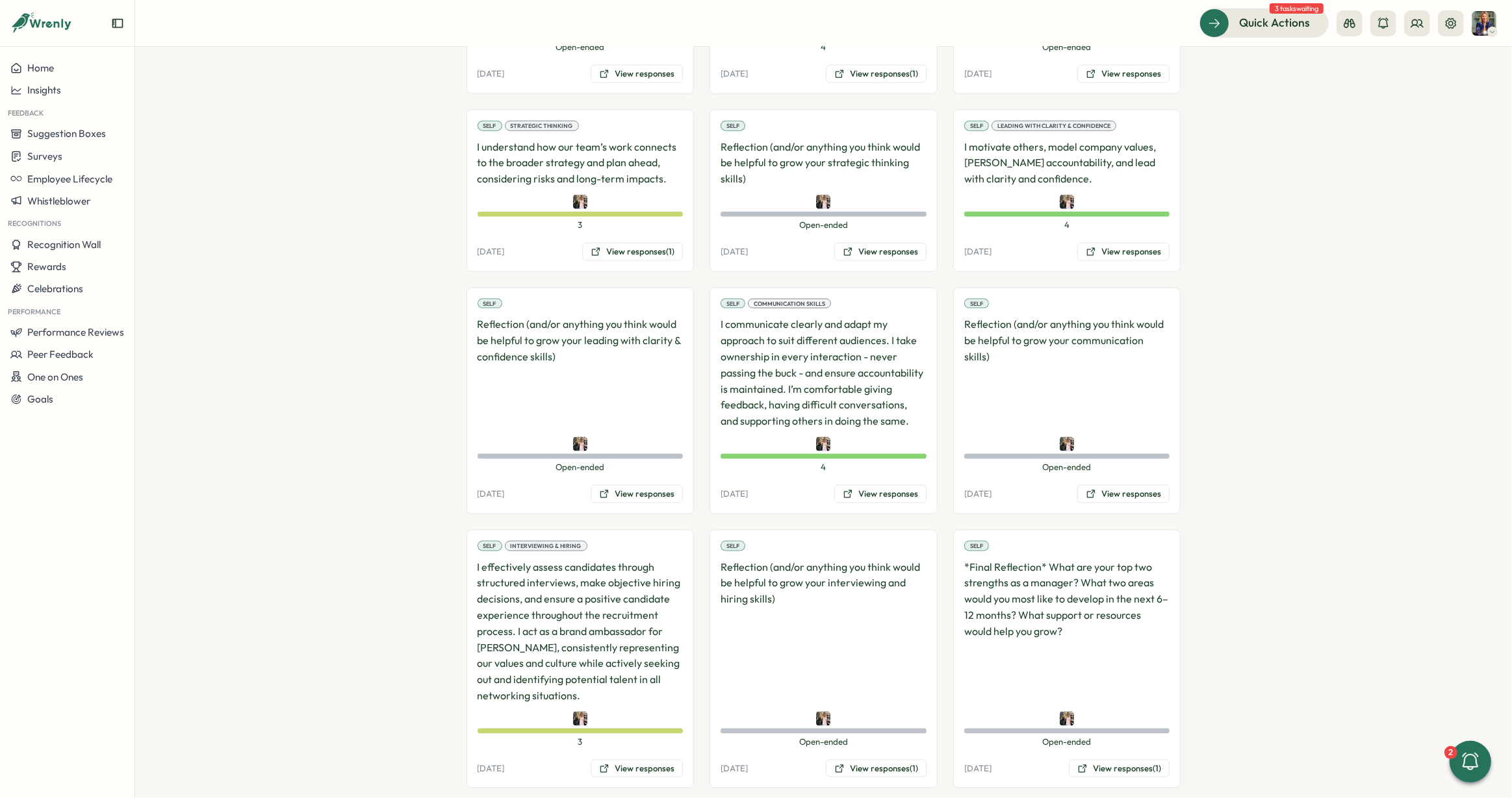
scroll to position [1902, 0]
click at [869, 757] on button "View responses (1)" at bounding box center [876, 766] width 101 height 18
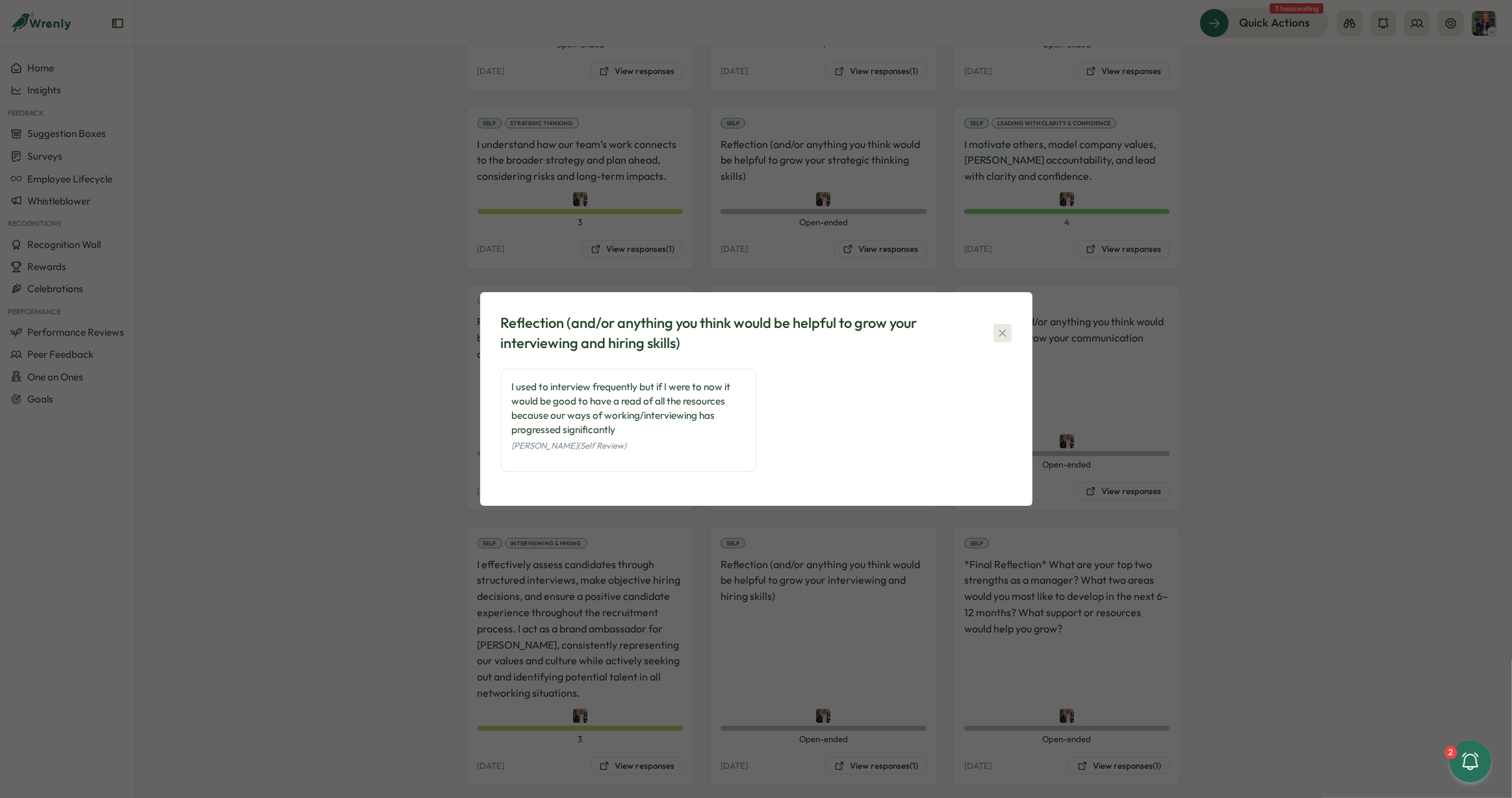
click at [1009, 332] on icon "button" at bounding box center [1003, 333] width 13 height 13
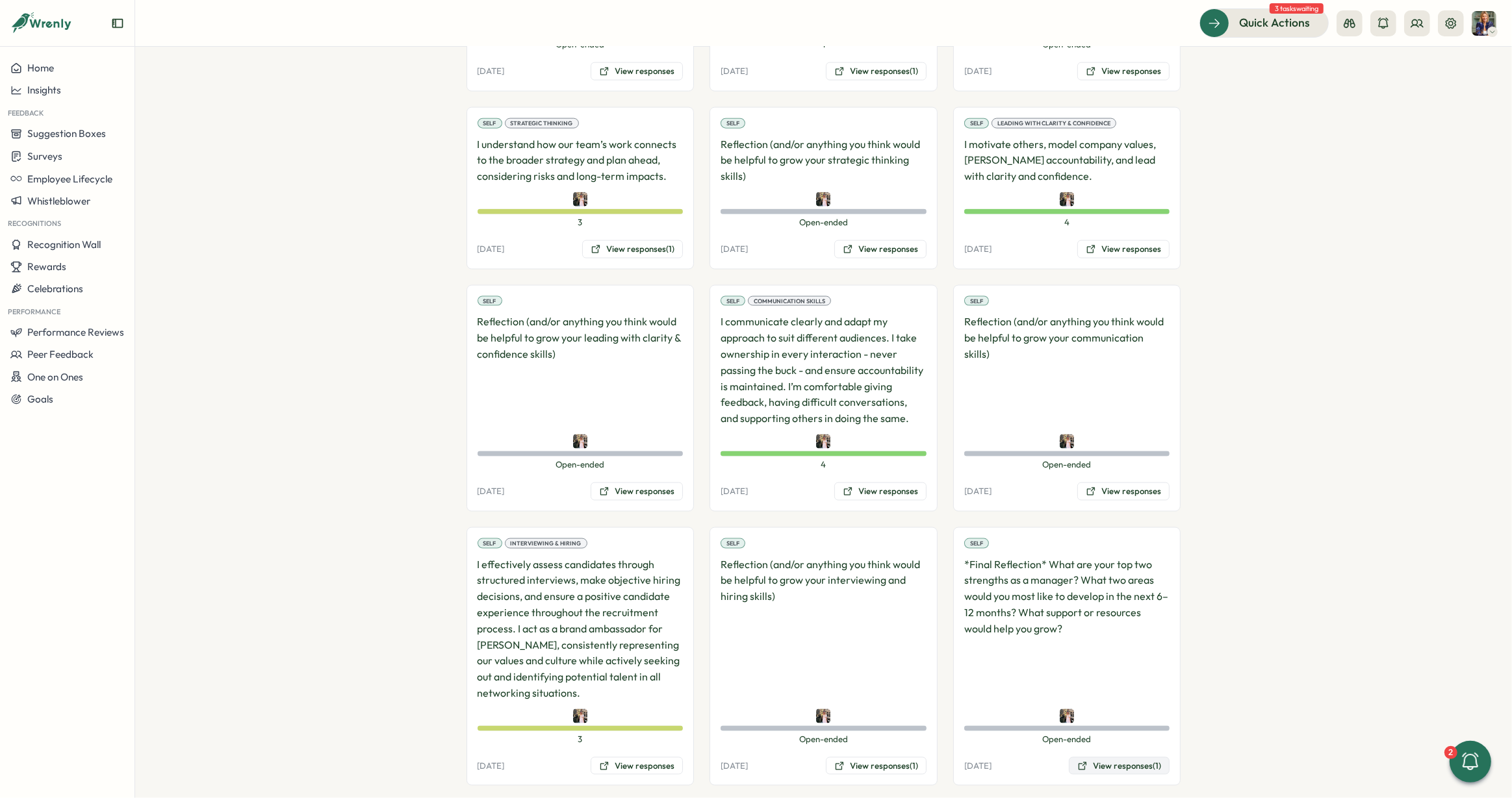
click at [1107, 757] on button "View responses (1)" at bounding box center [1119, 766] width 101 height 18
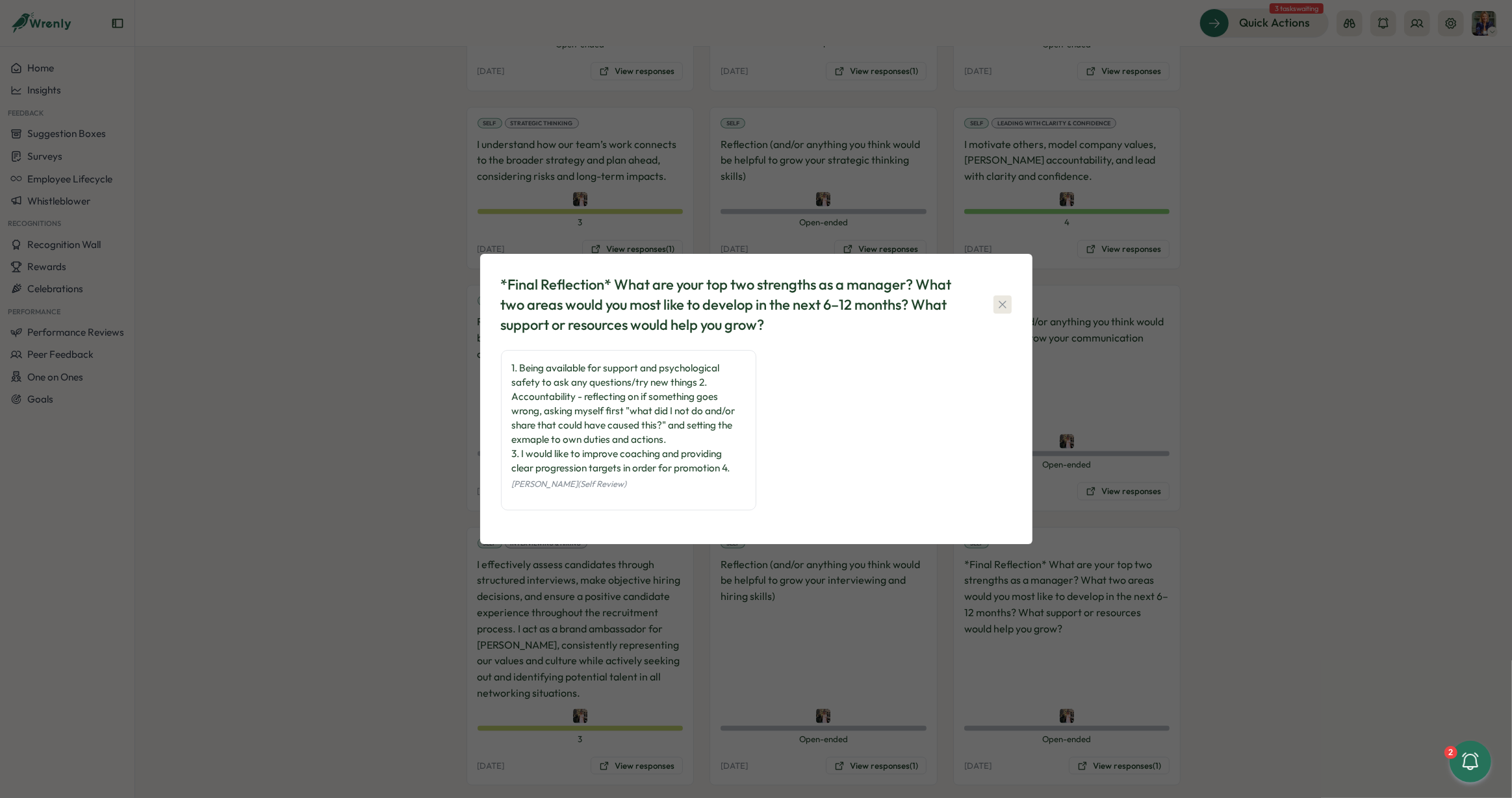
click at [1002, 307] on icon "button" at bounding box center [1003, 304] width 13 height 13
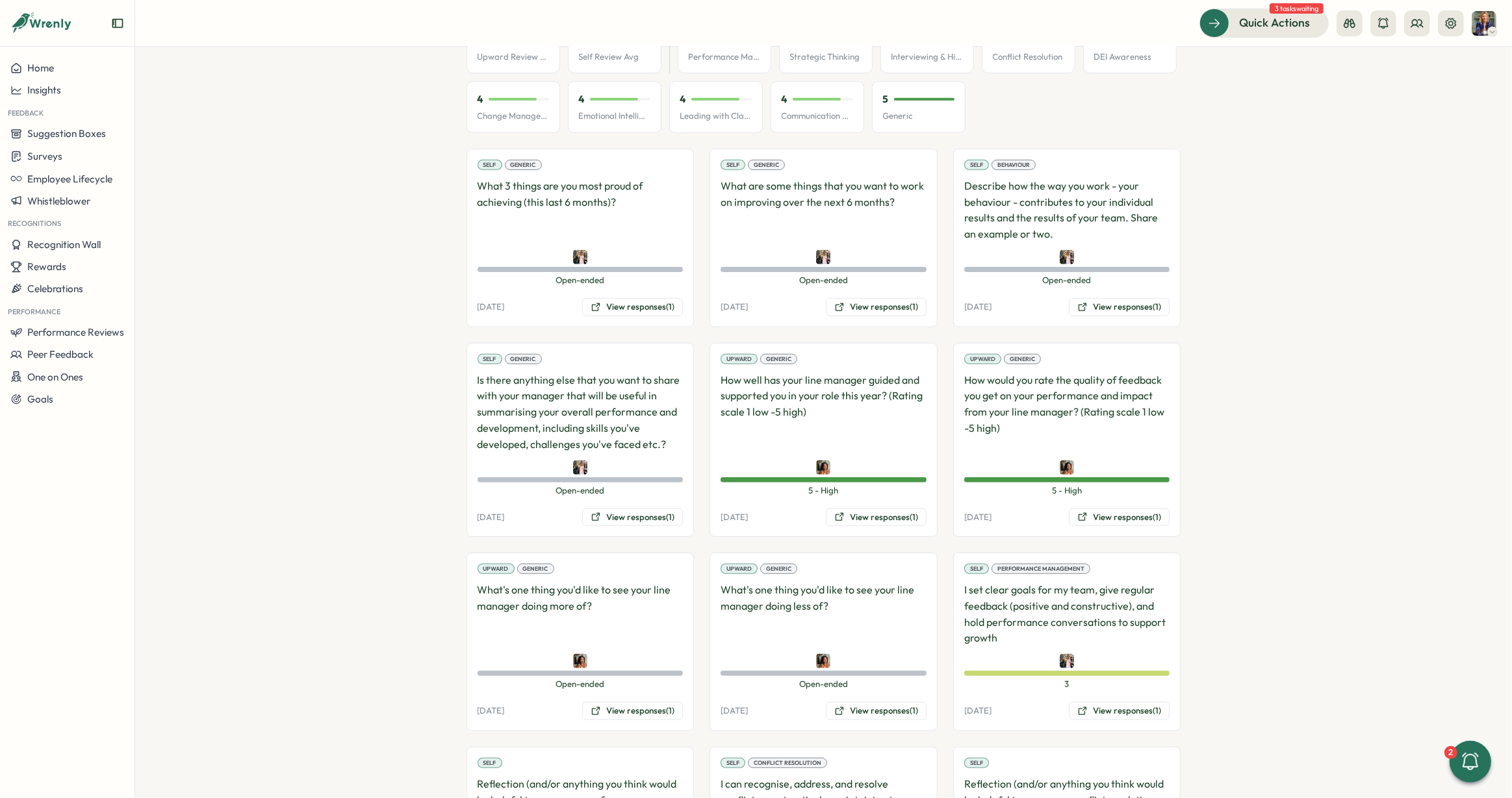
scroll to position [726, 0]
click at [635, 300] on button "View responses (1)" at bounding box center [633, 310] width 101 height 18
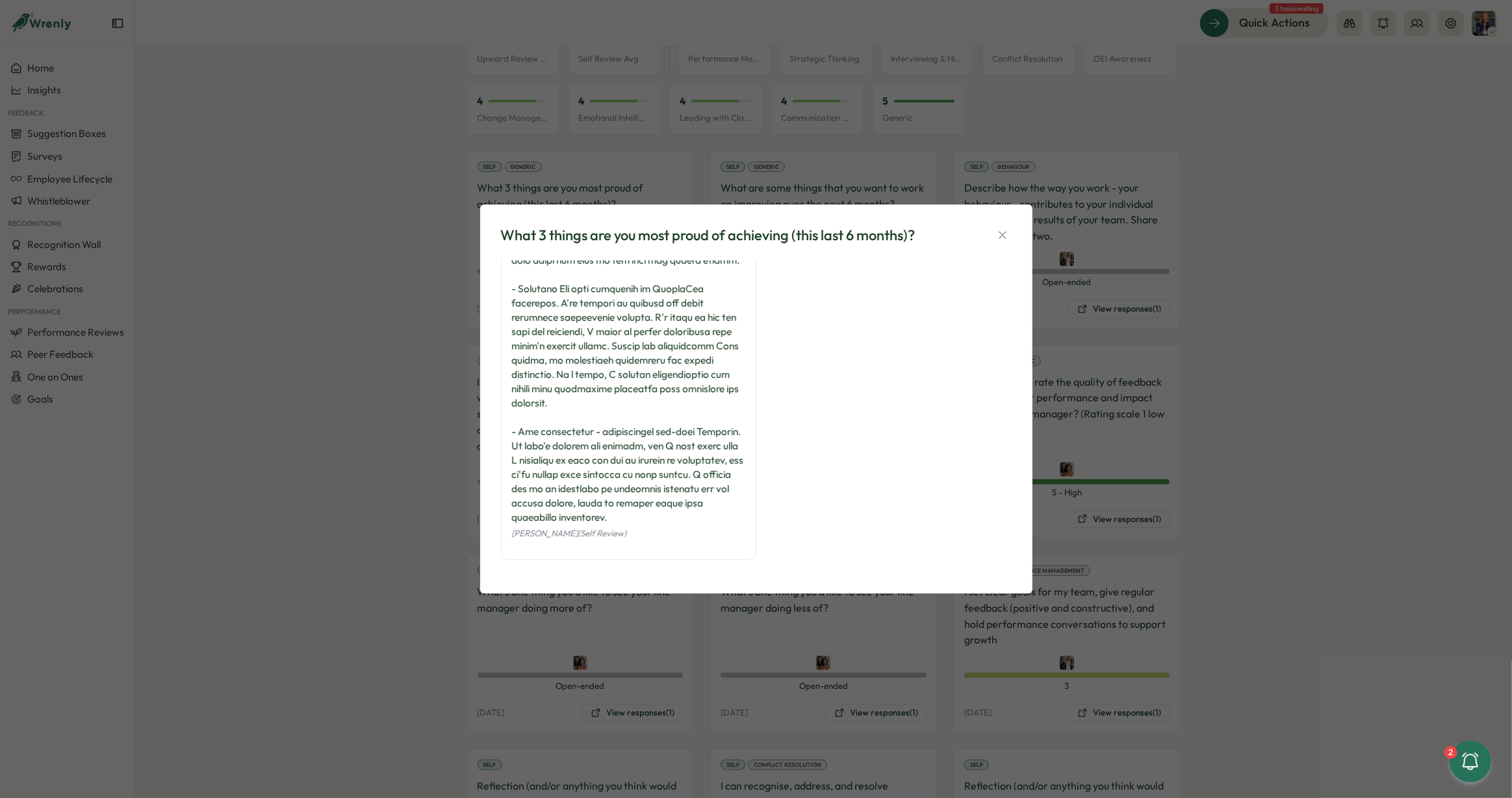
scroll to position [172, 0]
click at [991, 240] on div "What 3 things are you most proud of achieving (this last 6 months)?" at bounding box center [756, 236] width 511 height 20
click at [1005, 236] on icon "button" at bounding box center [1003, 235] width 13 height 13
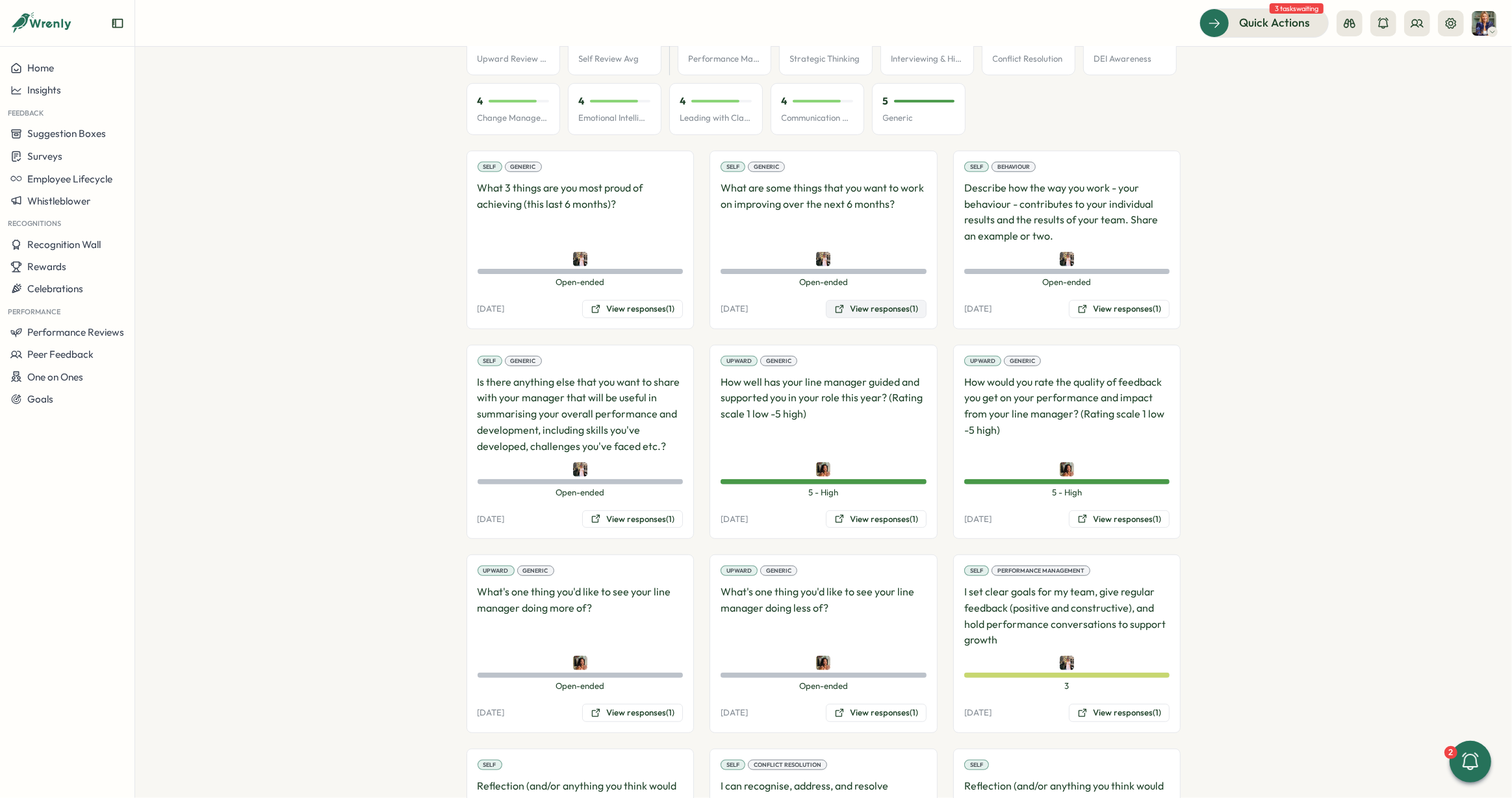
click at [879, 300] on button "View responses (1)" at bounding box center [876, 310] width 101 height 18
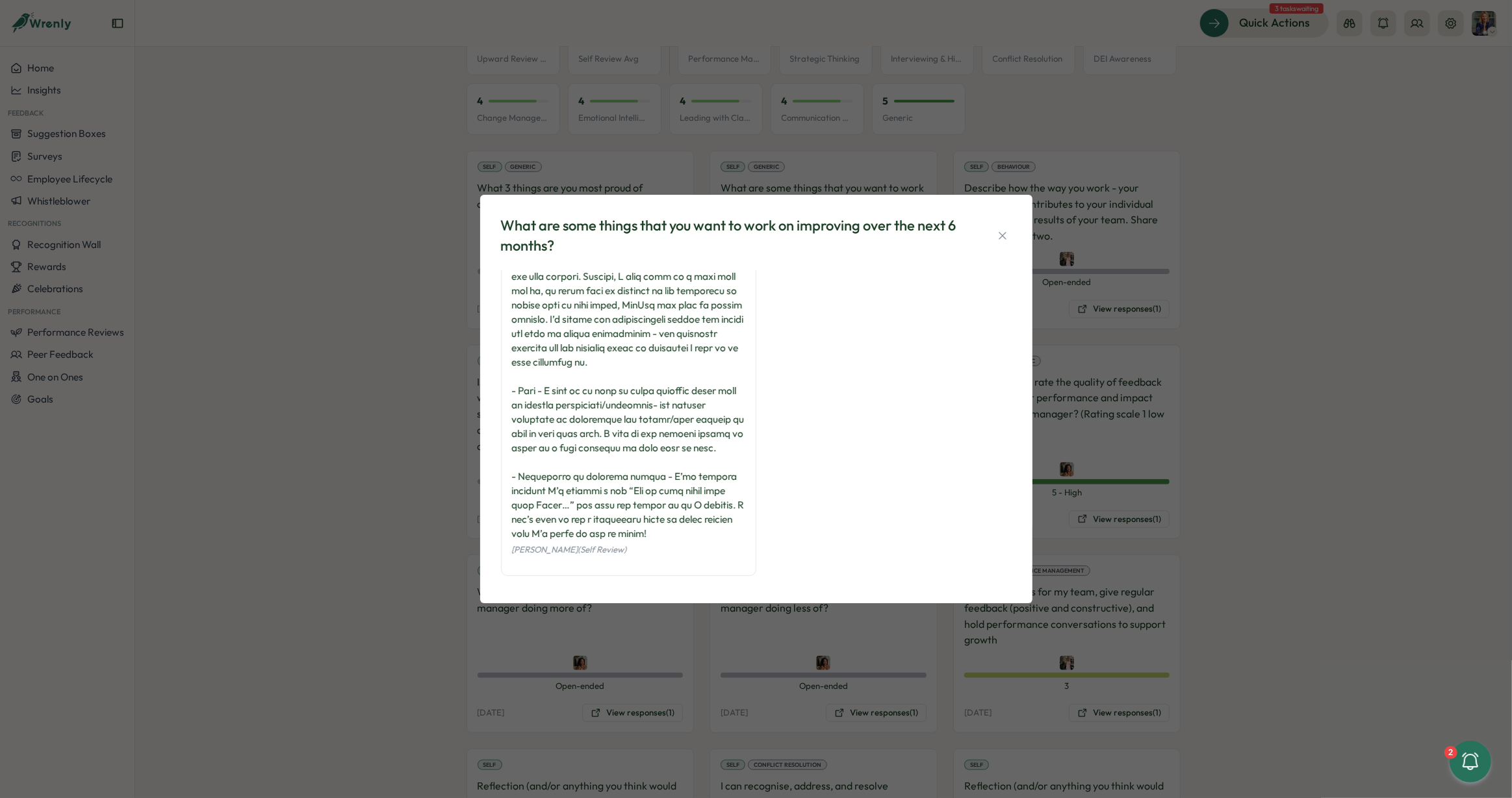
scroll to position [233, 0]
click at [1006, 230] on icon "button" at bounding box center [1003, 236] width 13 height 13
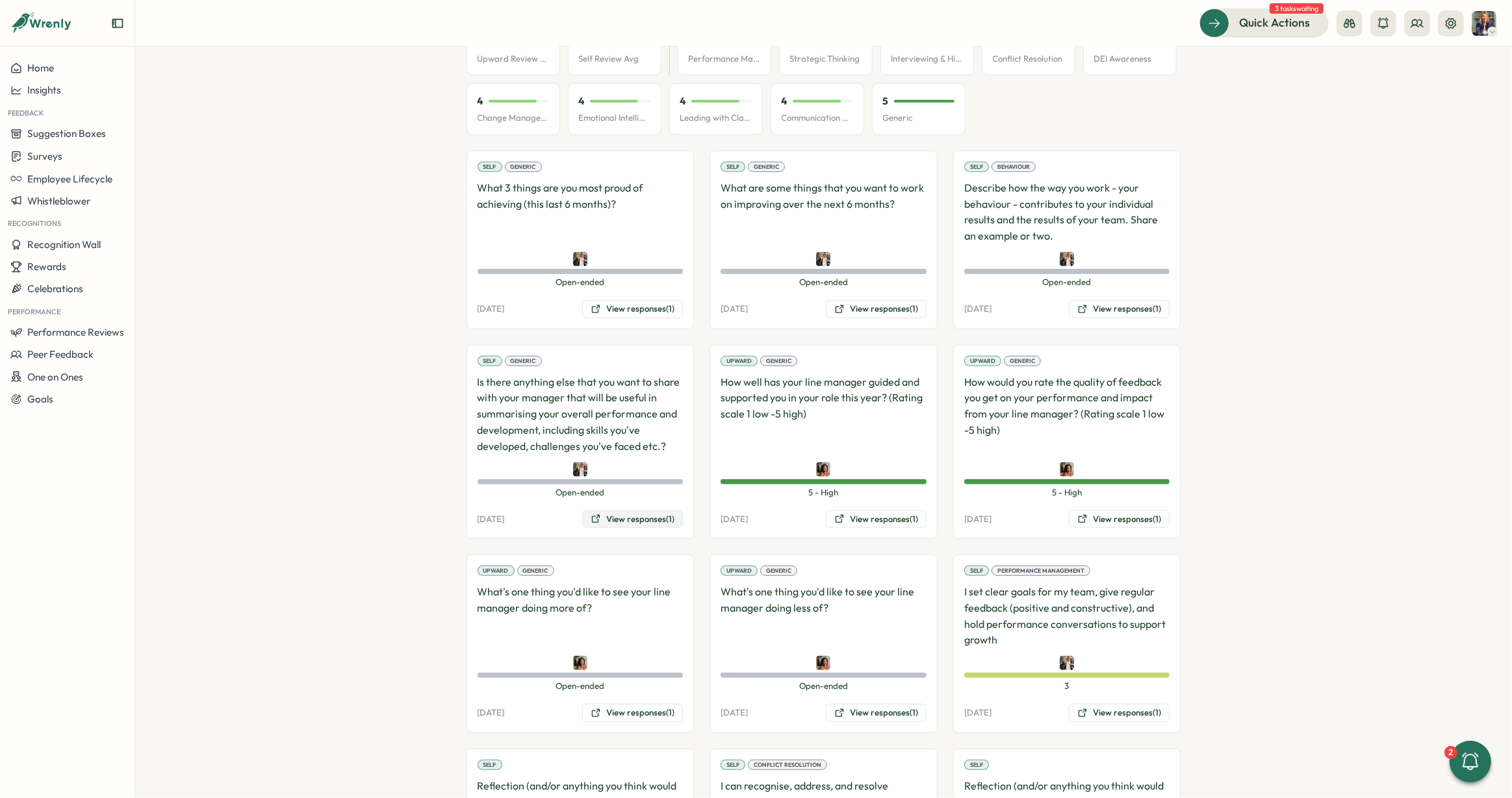
click at [650, 511] on button "View responses (1)" at bounding box center [633, 520] width 101 height 18
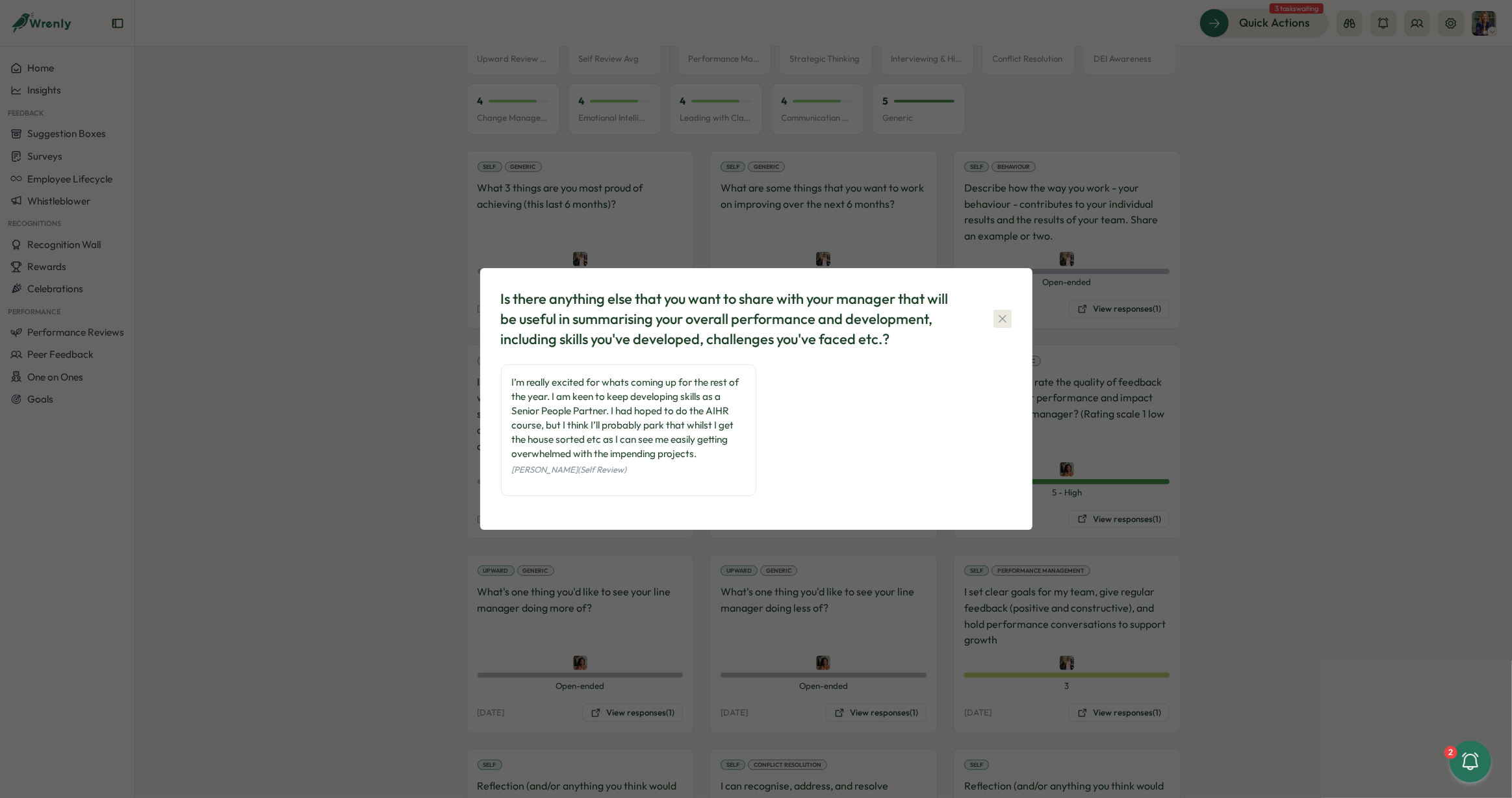
click at [1000, 314] on icon "button" at bounding box center [1003, 319] width 13 height 13
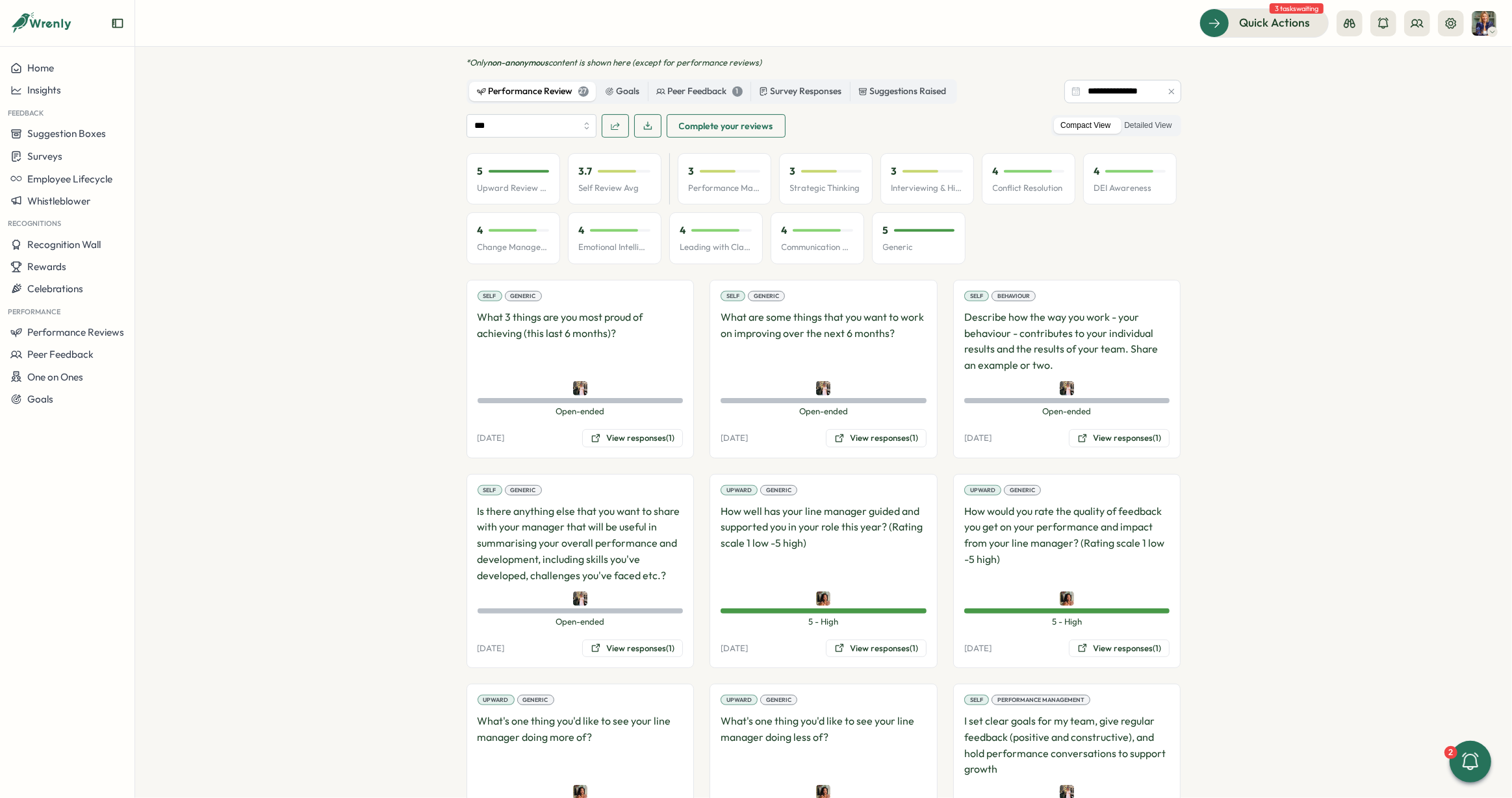
scroll to position [546, 0]
